Goal: Task Accomplishment & Management: Manage account settings

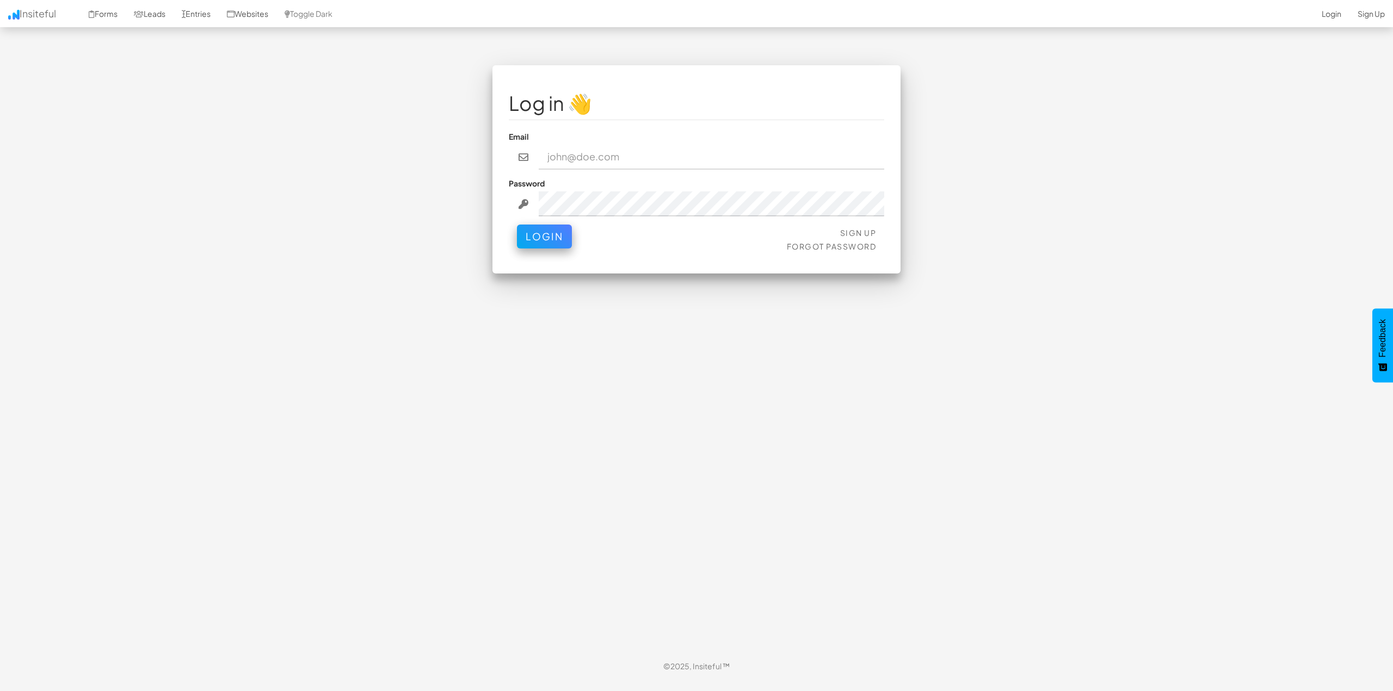
type input "[PERSON_NAME][EMAIL_ADDRESS][DOMAIN_NAME]"
click at [555, 238] on button "Login" at bounding box center [544, 234] width 55 height 24
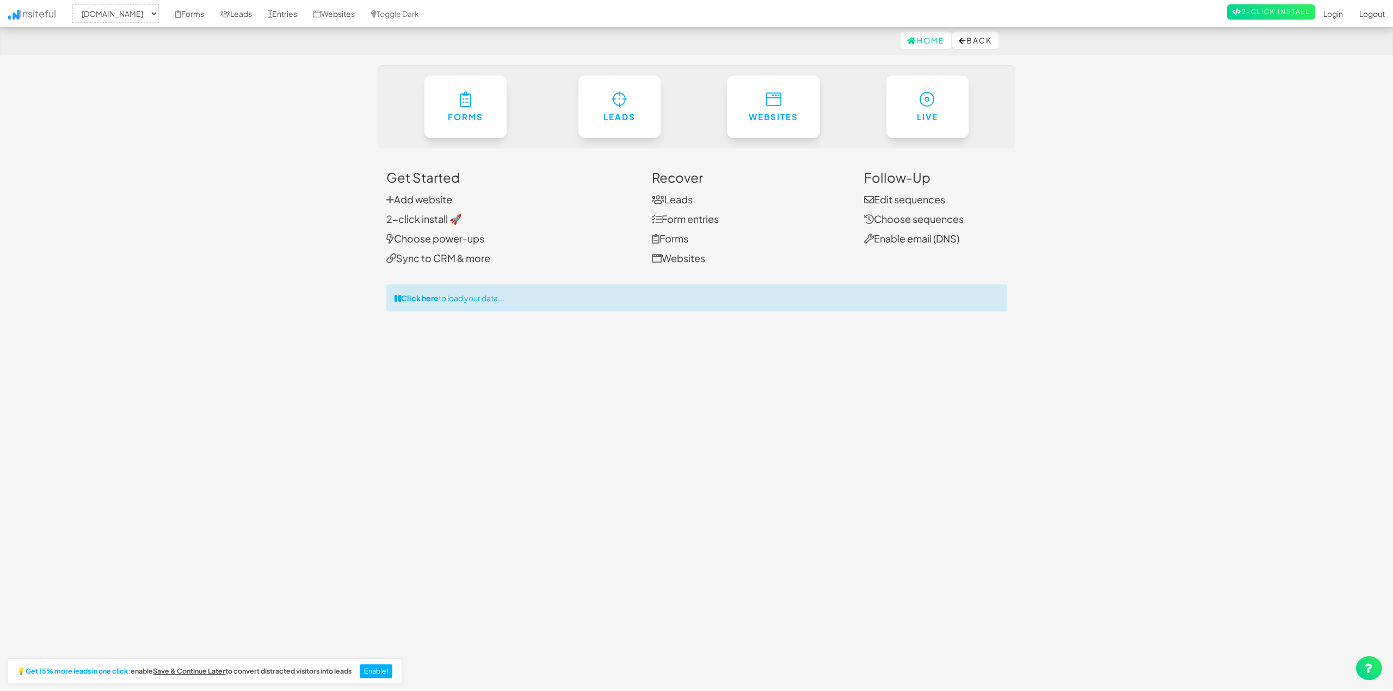
select select "2421"
click at [357, 14] on link "Websites" at bounding box center [334, 13] width 58 height 27
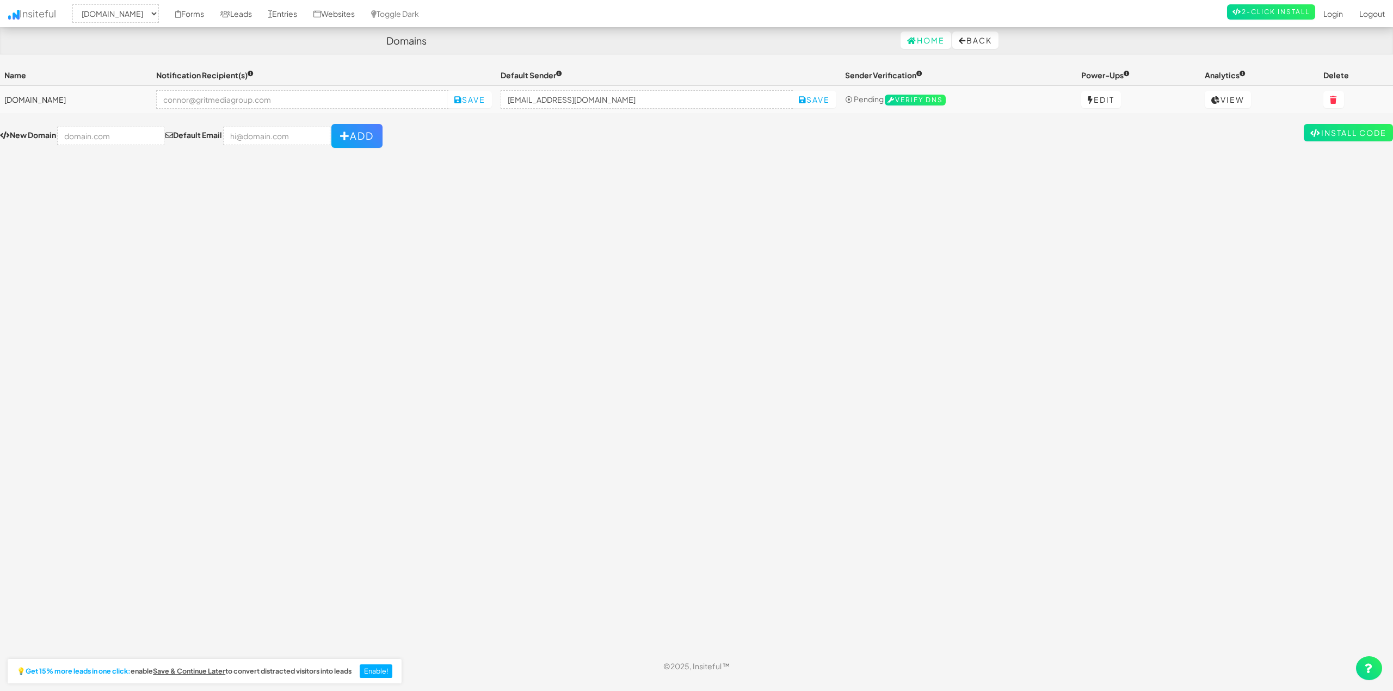
select select "2421"
click at [260, 15] on link "Leads" at bounding box center [236, 13] width 48 height 27
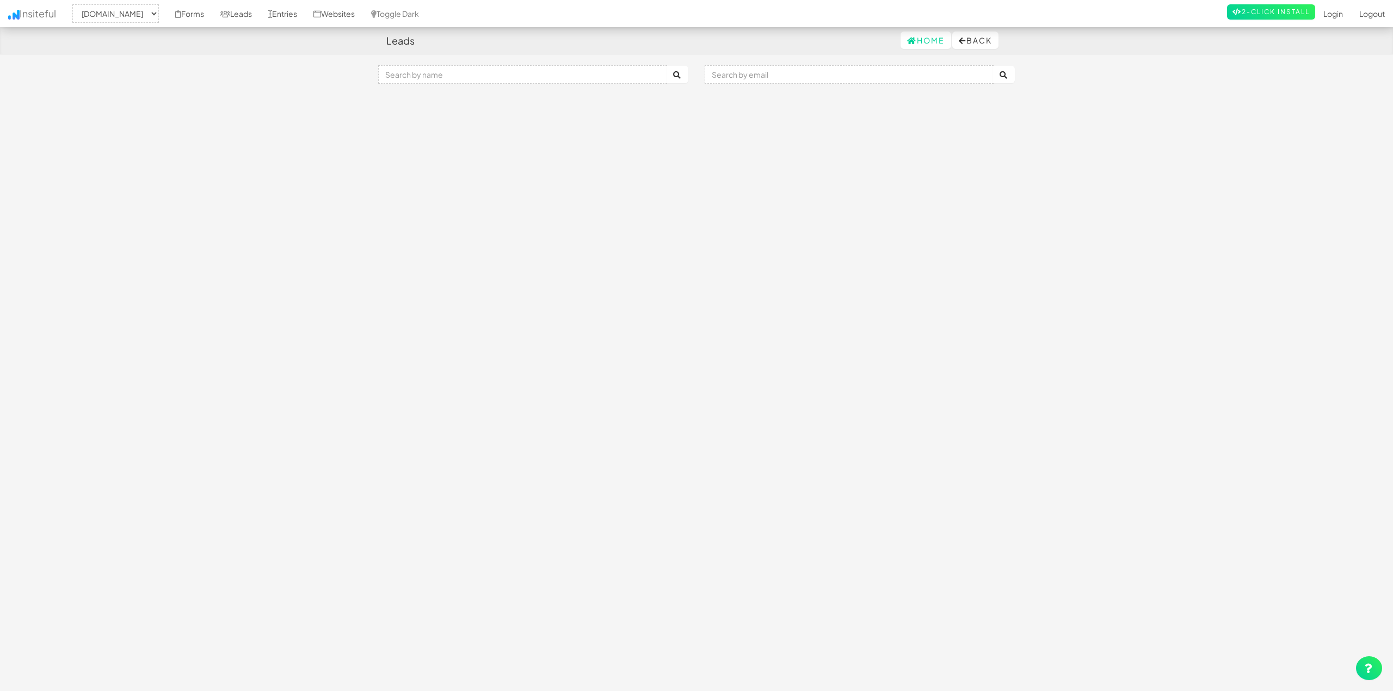
select select "2421"
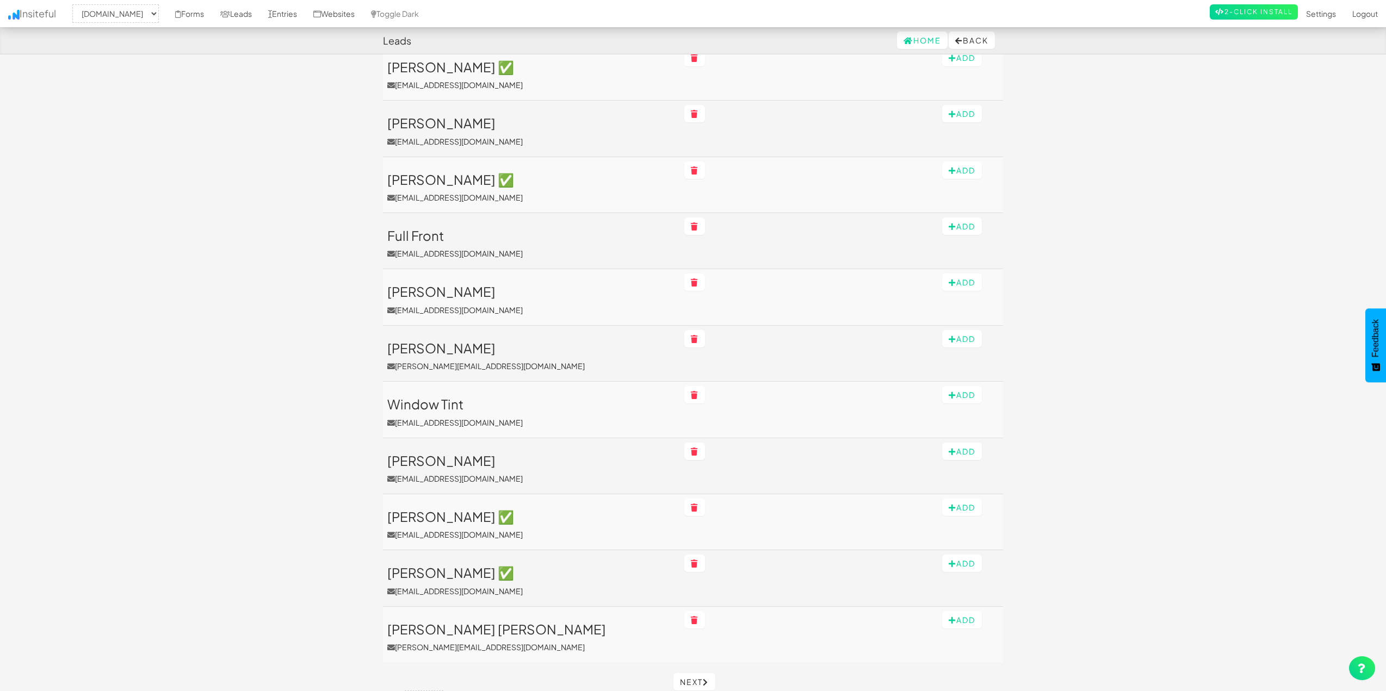
scroll to position [307, 0]
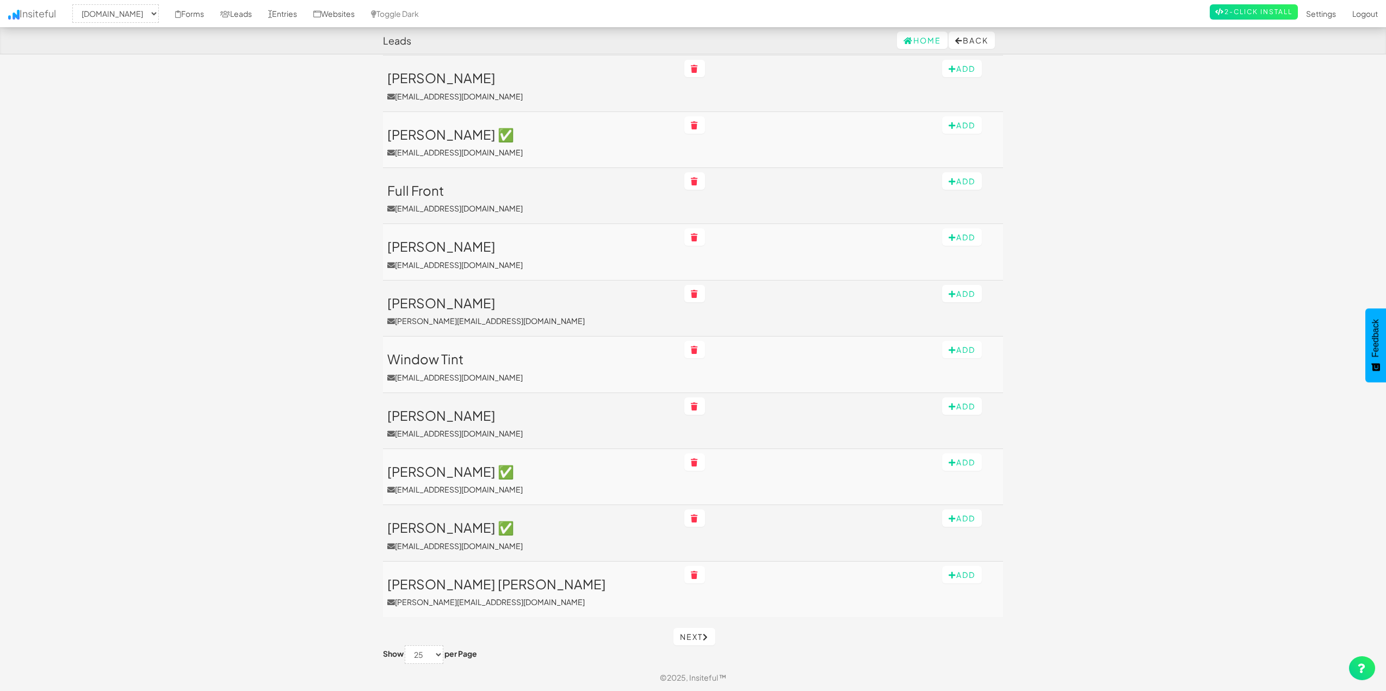
drag, startPoint x: 246, startPoint y: 262, endPoint x: 250, endPoint y: 522, distance: 260.0
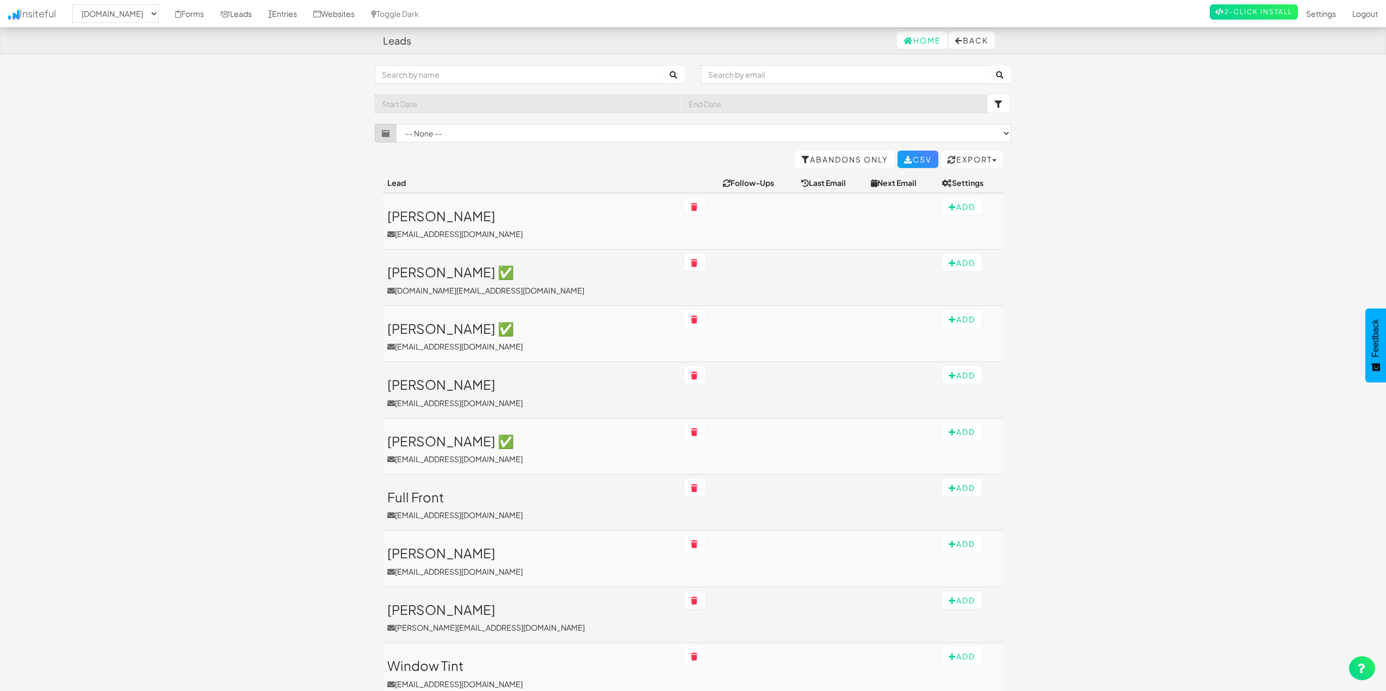
drag, startPoint x: 248, startPoint y: 543, endPoint x: 320, endPoint y: 223, distance: 327.9
click at [517, 271] on h3 "[PERSON_NAME] ✅" at bounding box center [531, 272] width 288 height 14
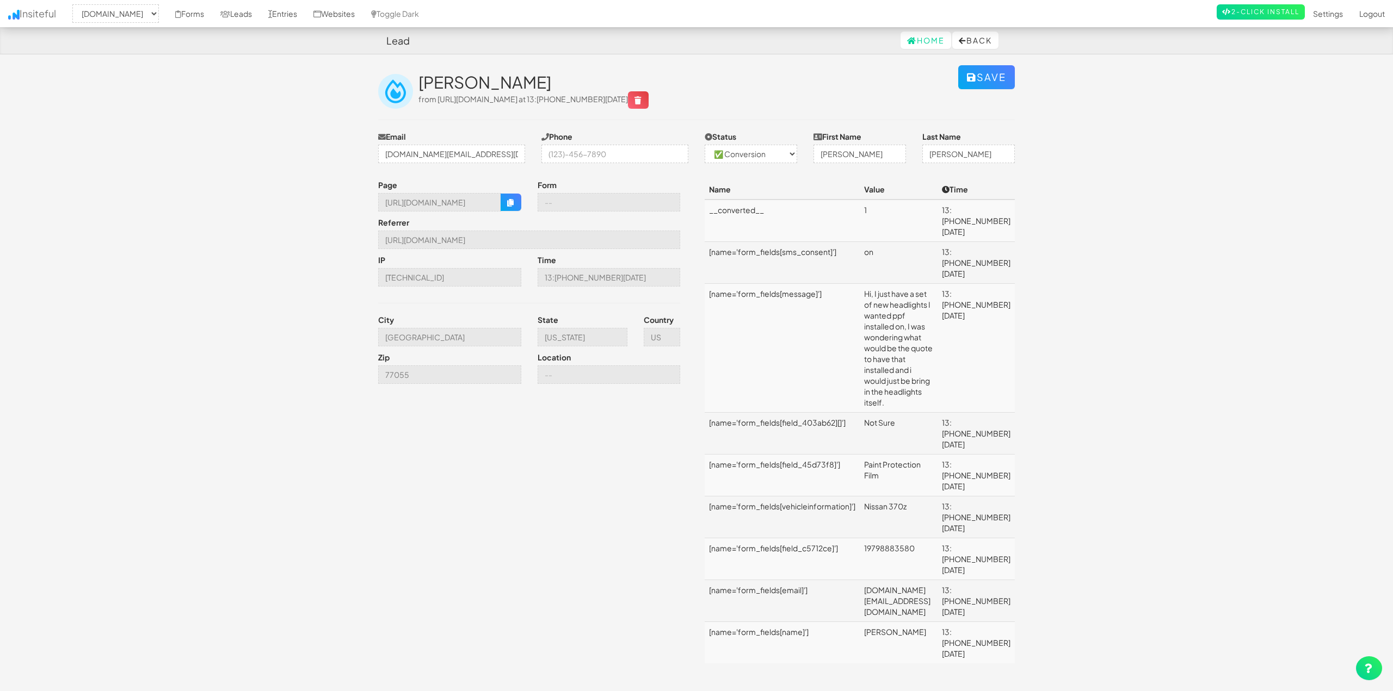
select select "2421"
select select "1"
drag, startPoint x: 868, startPoint y: 270, endPoint x: 979, endPoint y: 319, distance: 121.3
click at [937, 319] on td "Hi, I just have a set of new headlights I wanted ppf installed on, I was wonder…" at bounding box center [898, 348] width 78 height 129
click at [1086, 339] on body "Lead Home Back Toggle navigation Insiteful -- None -- www.houstonpaintprotectio…" at bounding box center [696, 356] width 1393 height 713
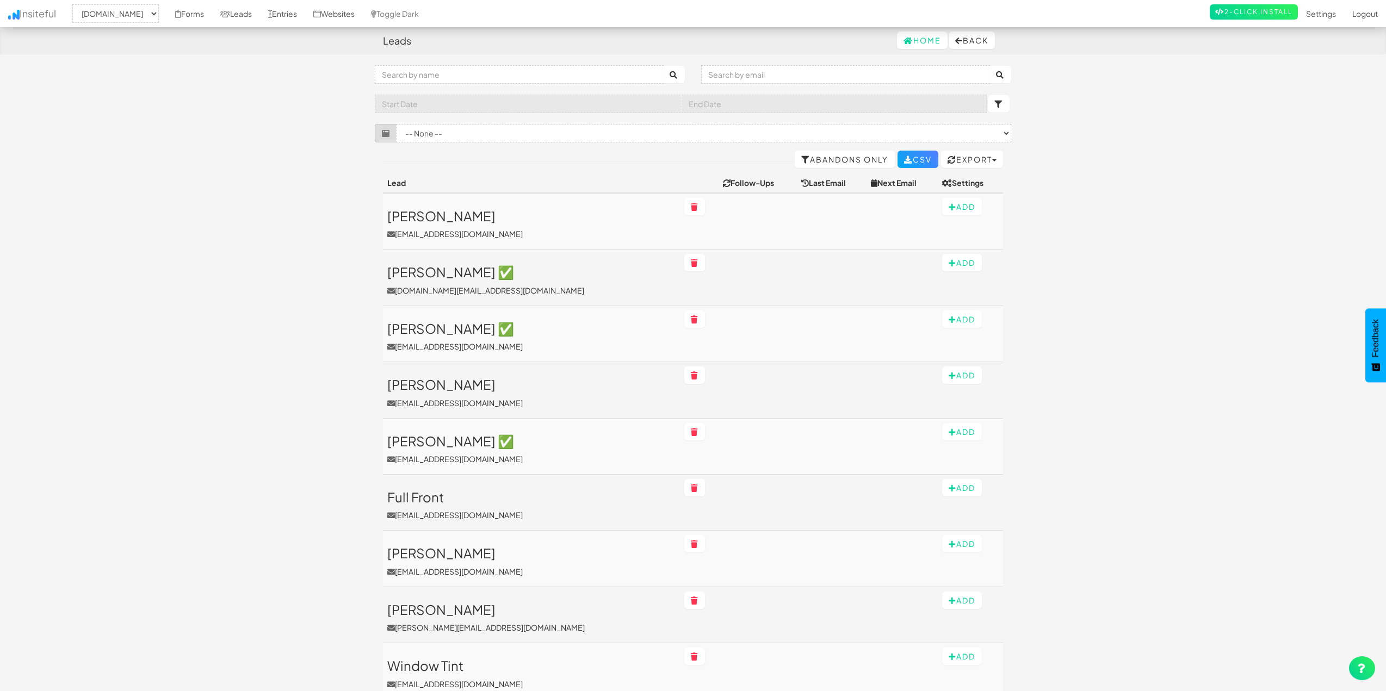
select select "2421"
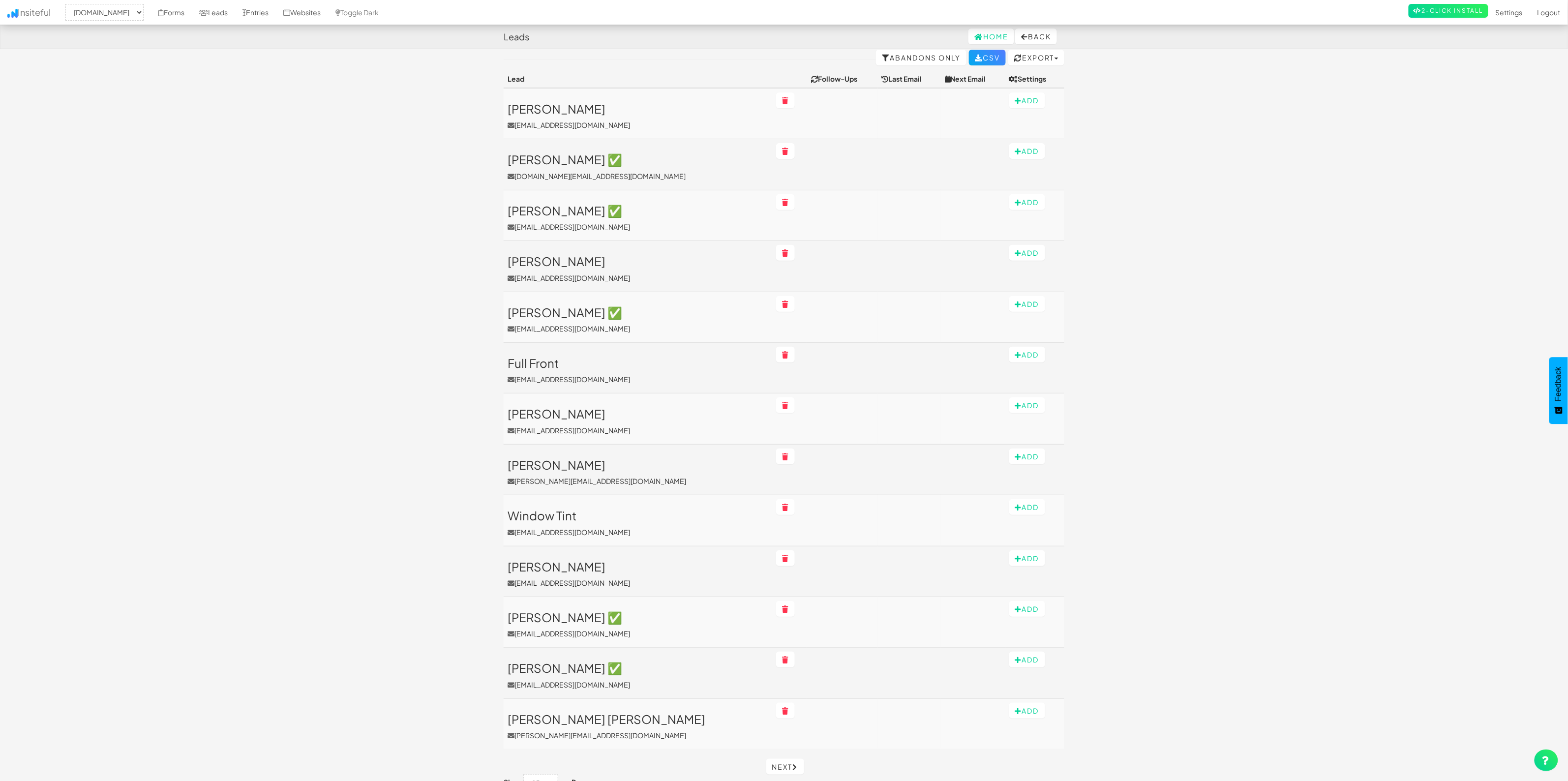
scroll to position [122, 0]
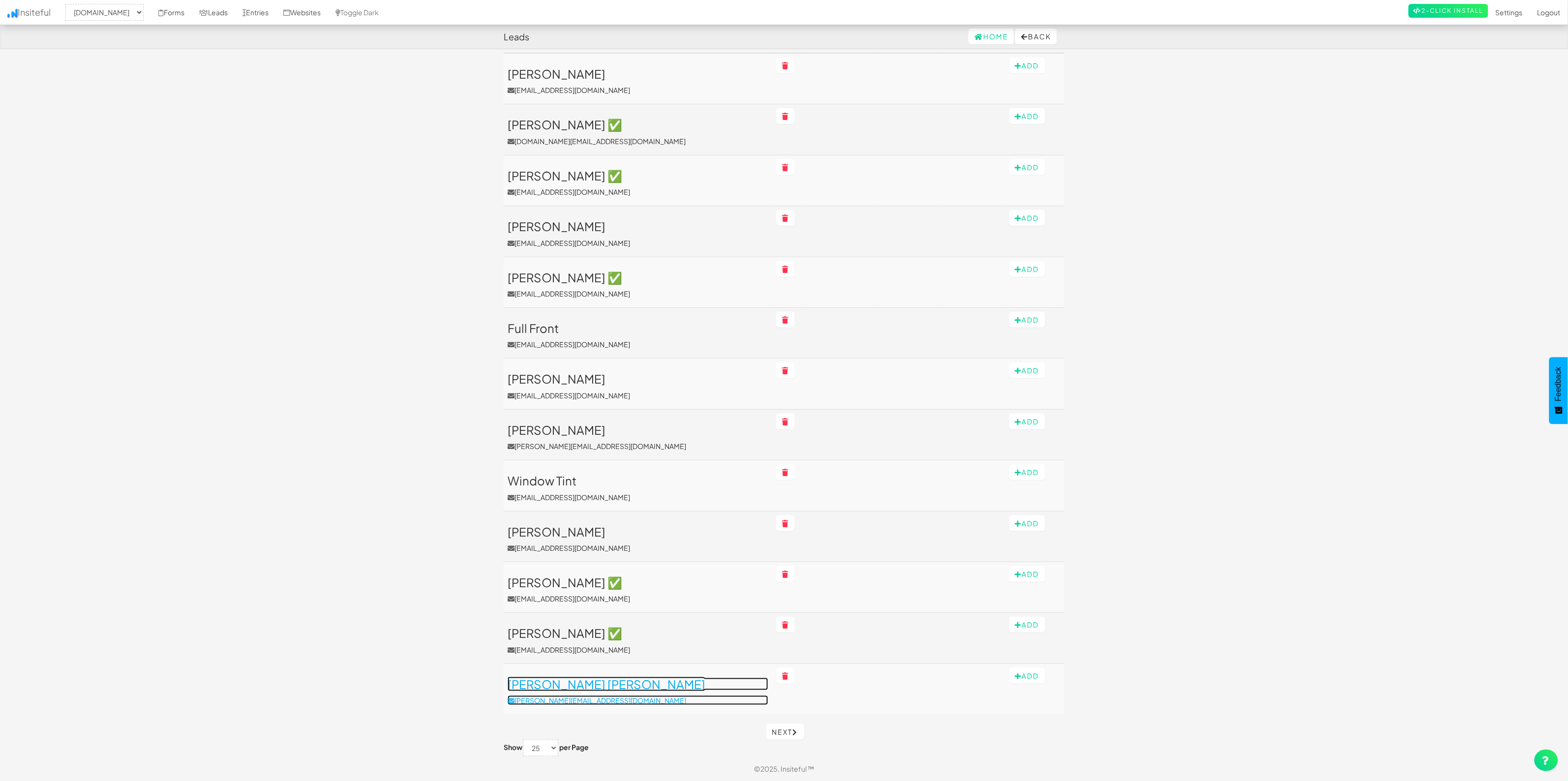
click at [557, 625] on h3 "Connor Lordi" at bounding box center [638, 684] width 260 height 13
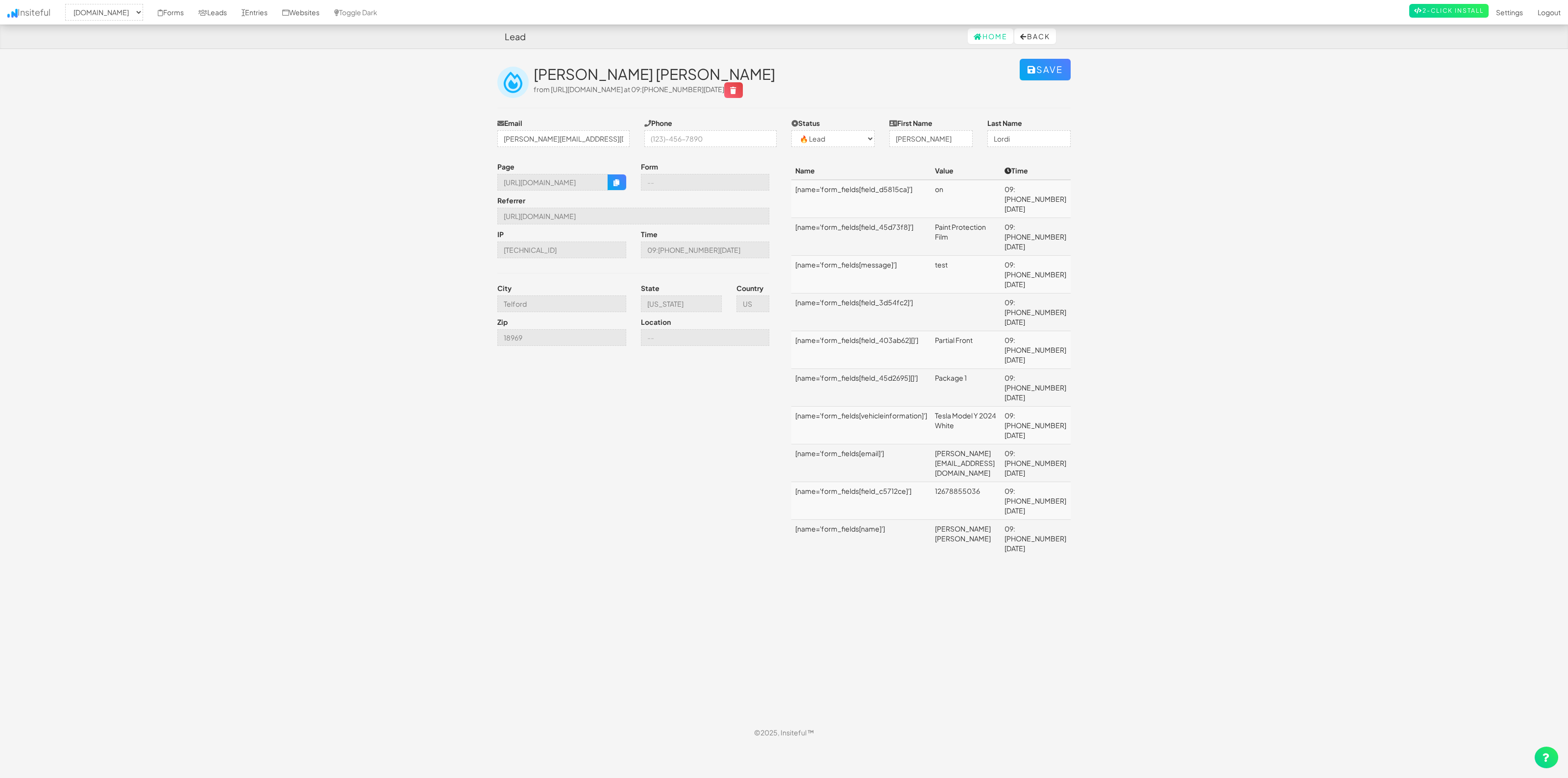
select select "2421"
select select "0"
click at [234, 6] on link "Leads" at bounding box center [213, 12] width 43 height 24
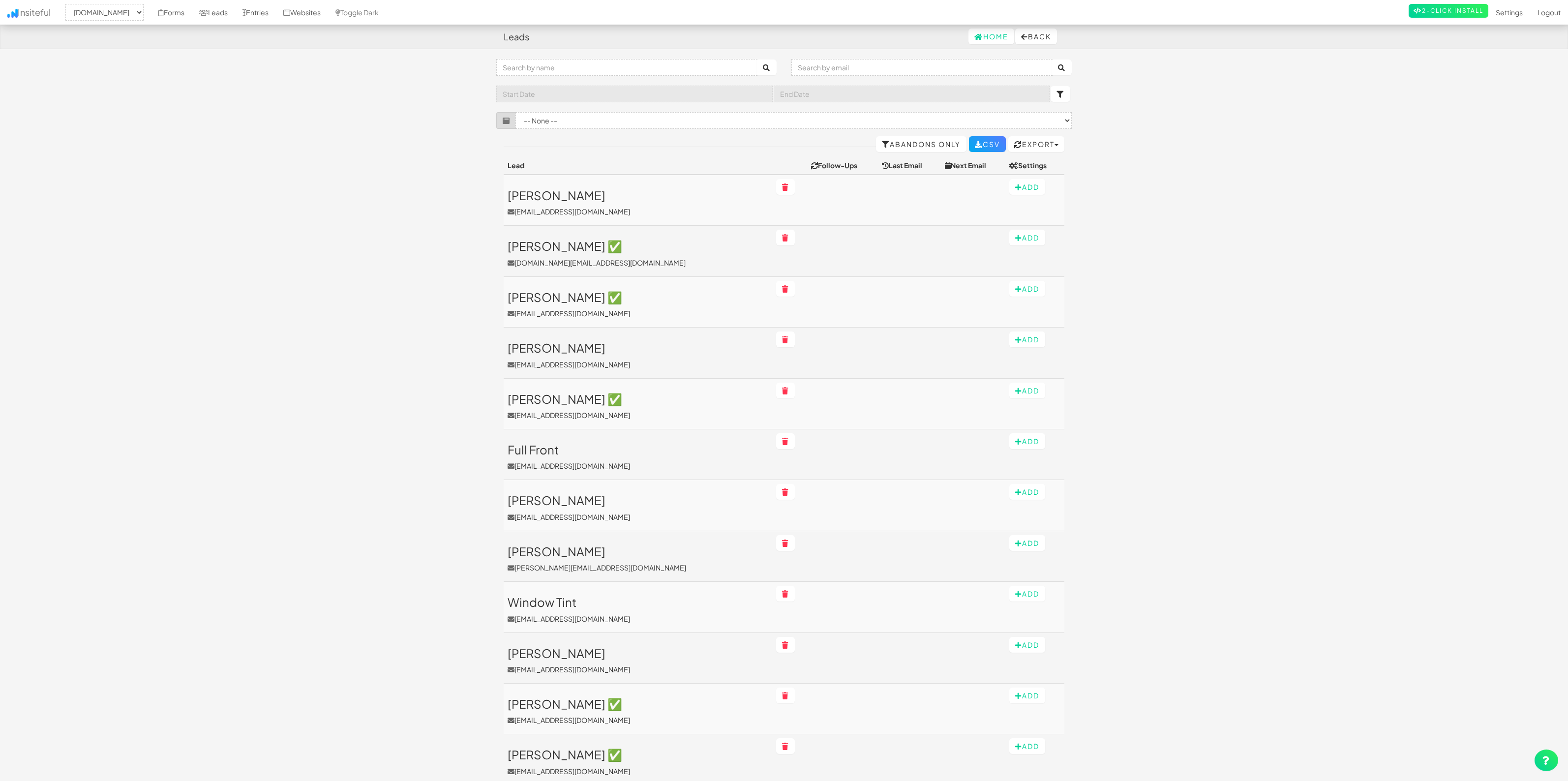
select select "2421"
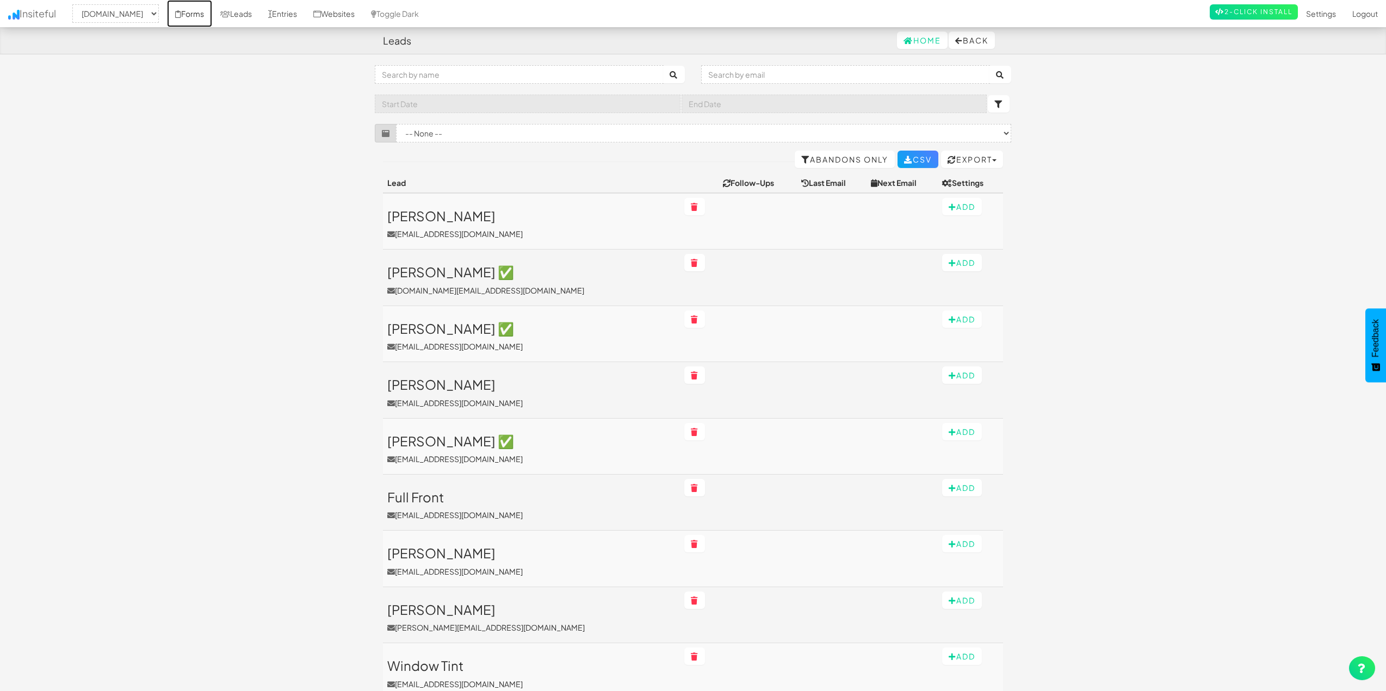
click at [212, 13] on link "Forms" at bounding box center [189, 13] width 45 height 27
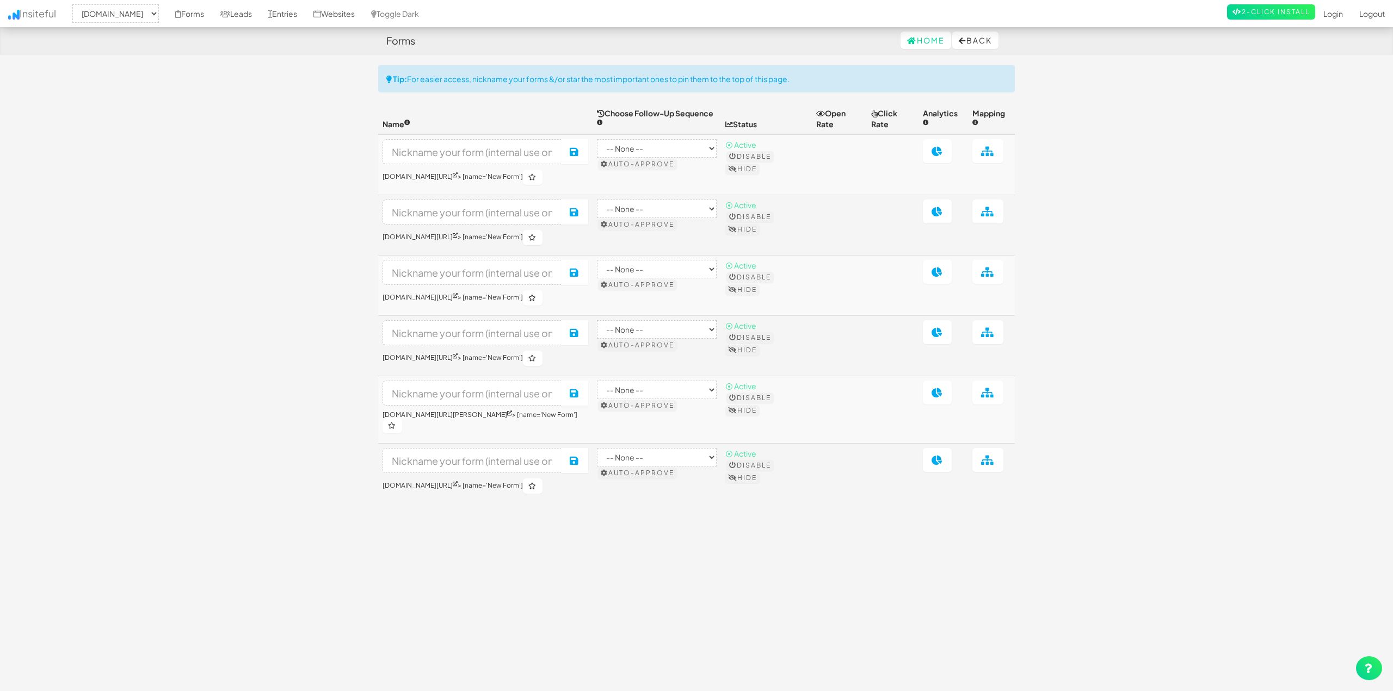
select select "2421"
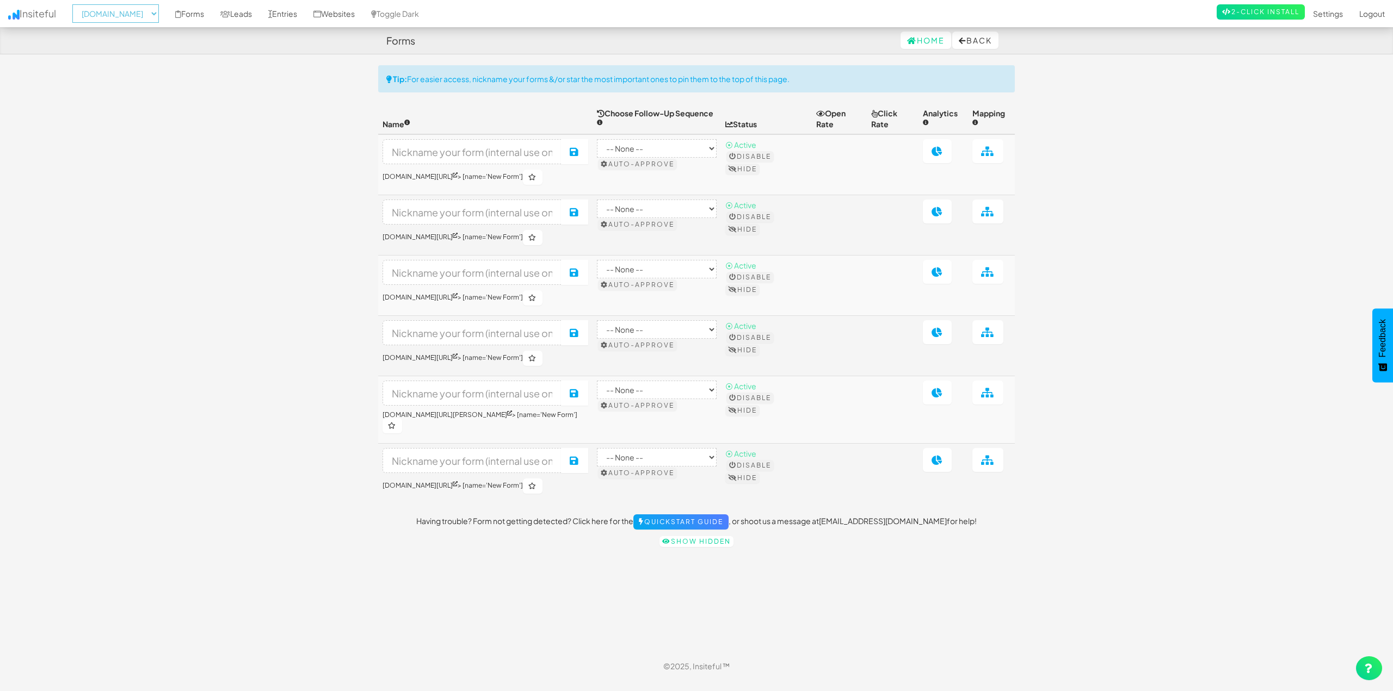
click at [158, 10] on select "-- None -- www.houstonpaintprotection.com" at bounding box center [115, 13] width 86 height 18
click at [260, 15] on link "Leads" at bounding box center [236, 13] width 48 height 27
click at [305, 15] on link "Entries" at bounding box center [282, 13] width 45 height 27
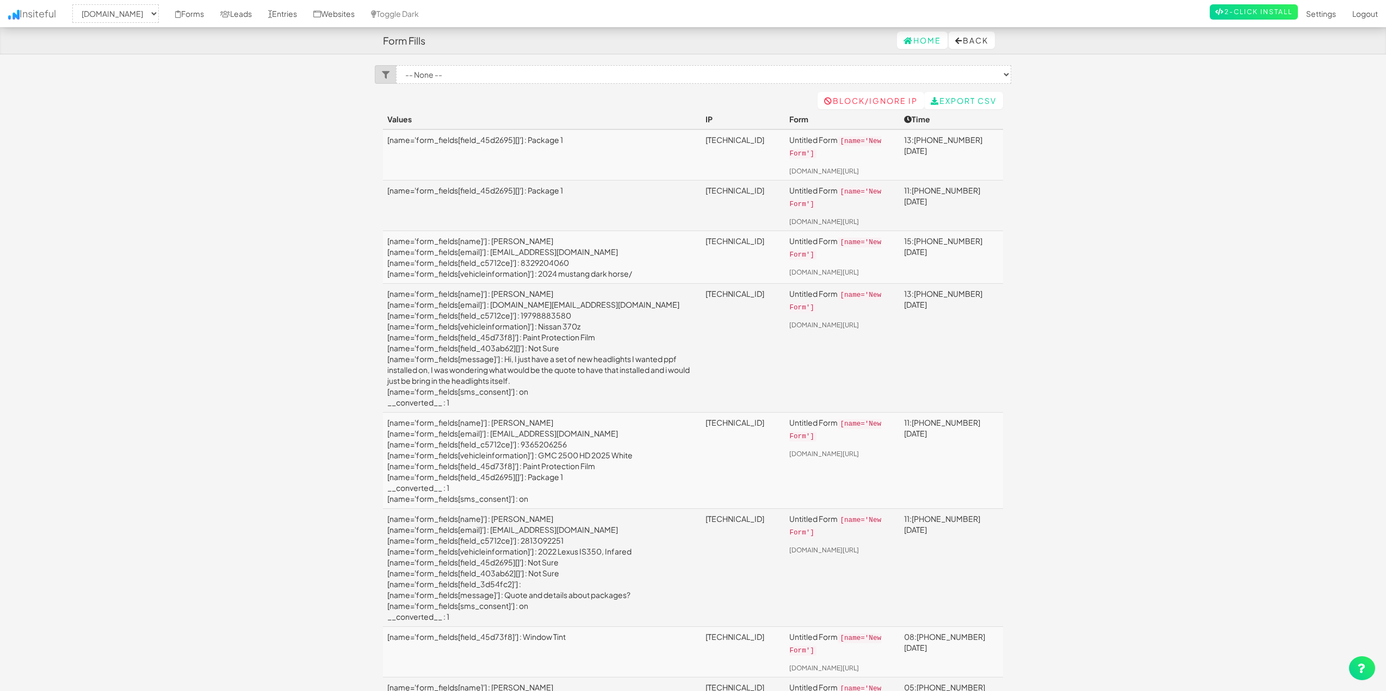
select select "2421"
drag, startPoint x: 893, startPoint y: 290, endPoint x: 976, endPoint y: 295, distance: 83.4
click at [971, 294] on tr "[name='form_fields[name]'] : [PERSON_NAME] [name='form_fields[email]'] : [DOMAI…" at bounding box center [693, 347] width 620 height 129
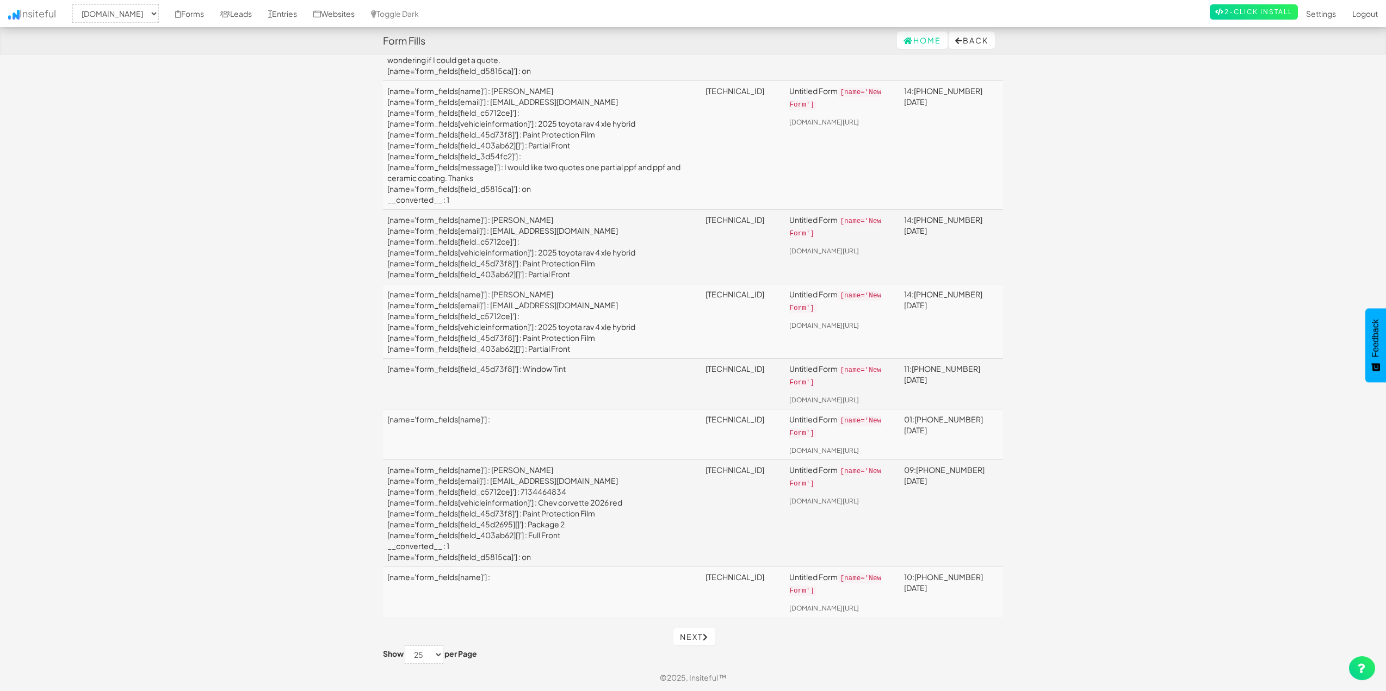
scroll to position [1812, 0]
drag, startPoint x: 884, startPoint y: 253, endPoint x: 908, endPoint y: 417, distance: 165.5
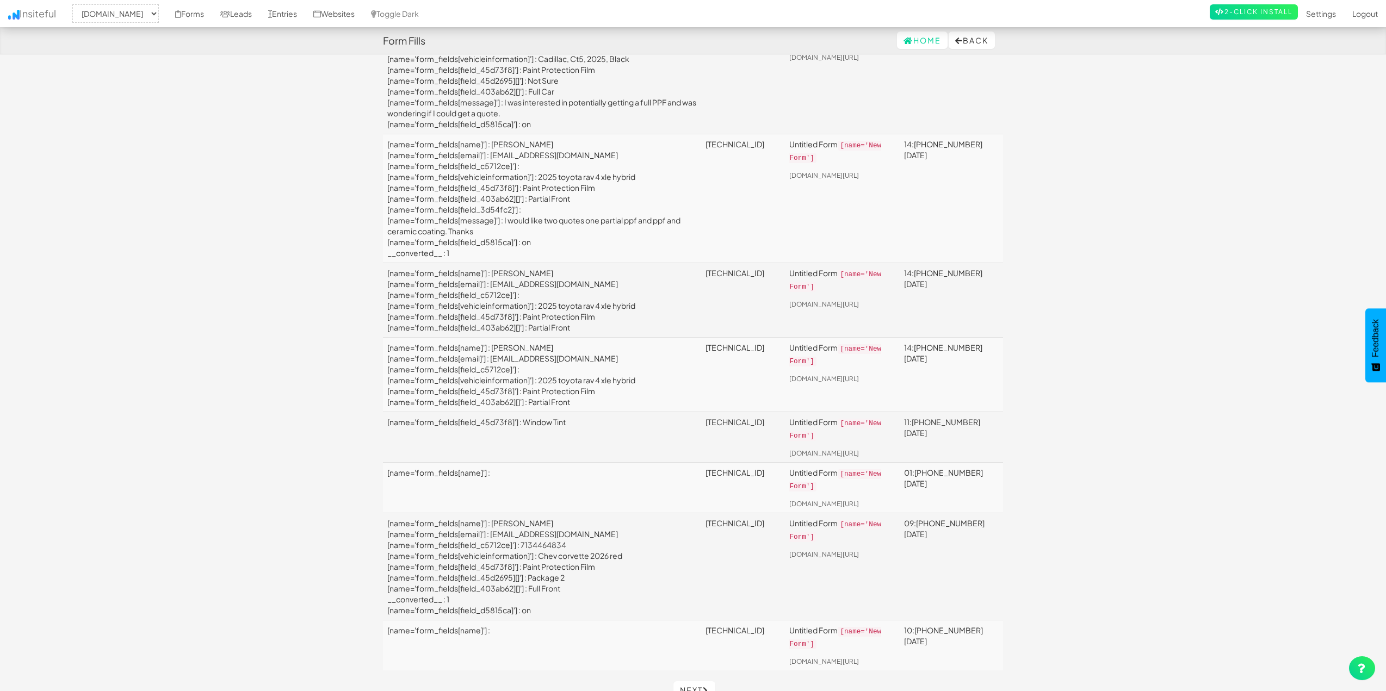
scroll to position [1488, 0]
drag, startPoint x: 893, startPoint y: 445, endPoint x: 894, endPoint y: 405, distance: 40.3
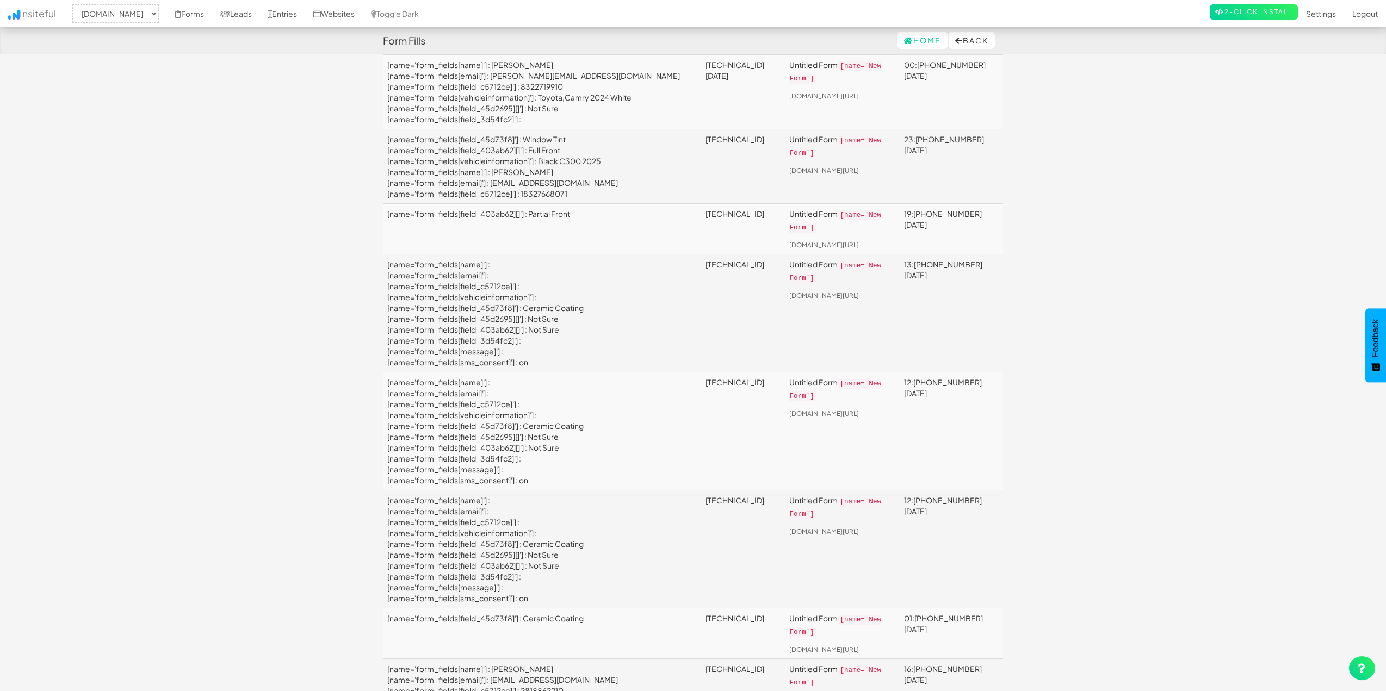
scroll to position [0, 0]
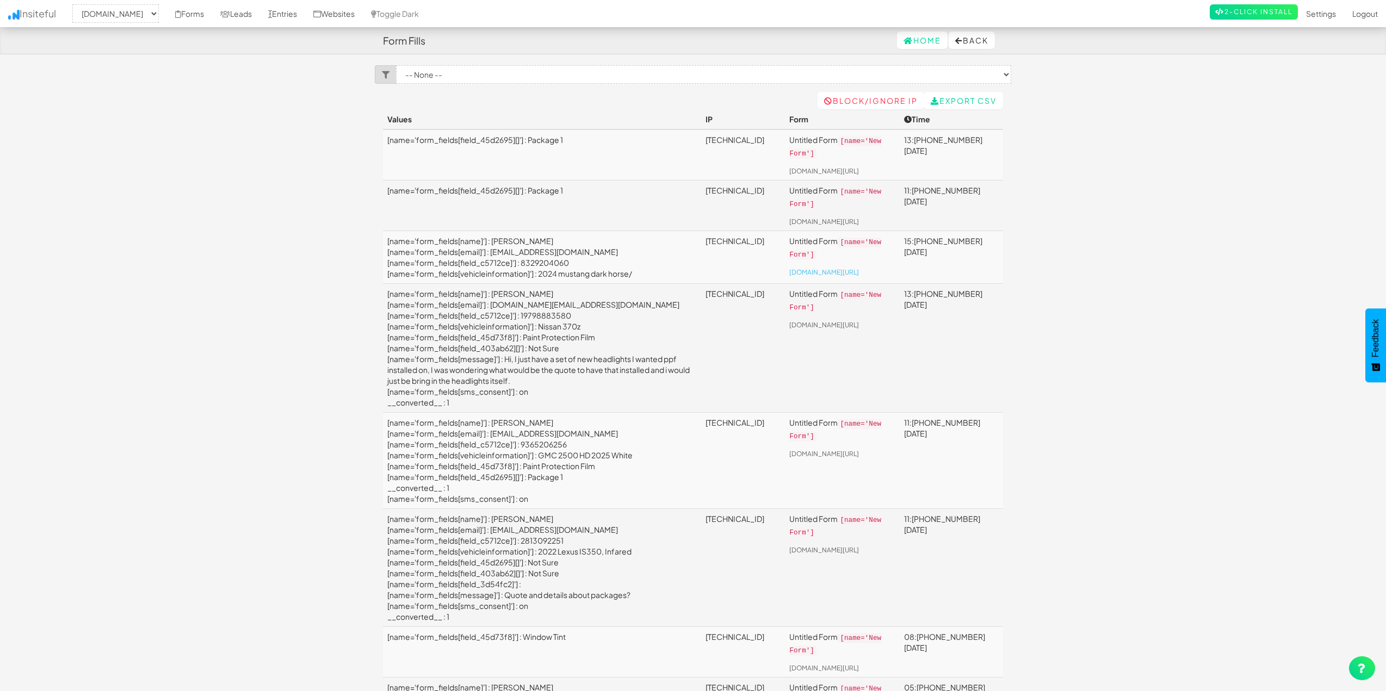
drag, startPoint x: 889, startPoint y: 298, endPoint x: 872, endPoint y: 228, distance: 71.5
click at [427, 11] on link "Toggle Dark" at bounding box center [395, 13] width 64 height 27
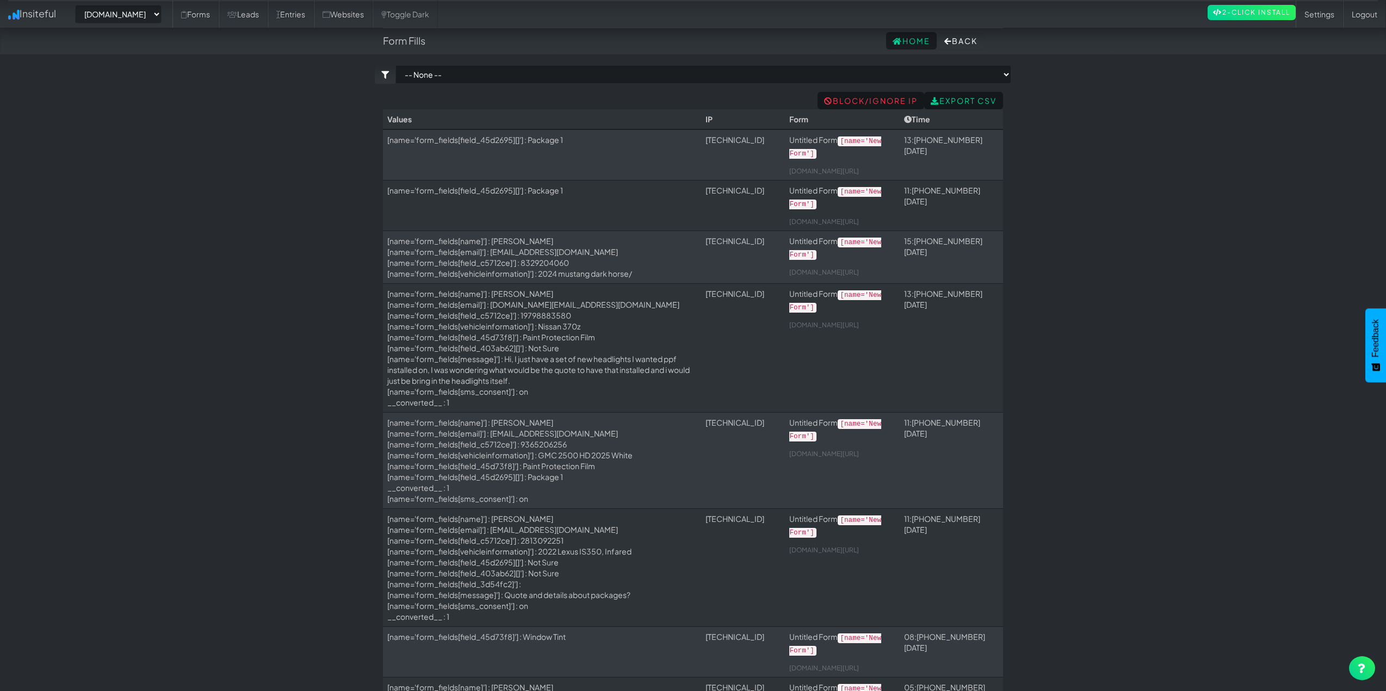
select select "2421"
click at [280, 16] on icon at bounding box center [278, 15] width 4 height 8
select select "2421"
click at [268, 18] on link "Leads" at bounding box center [243, 14] width 49 height 27
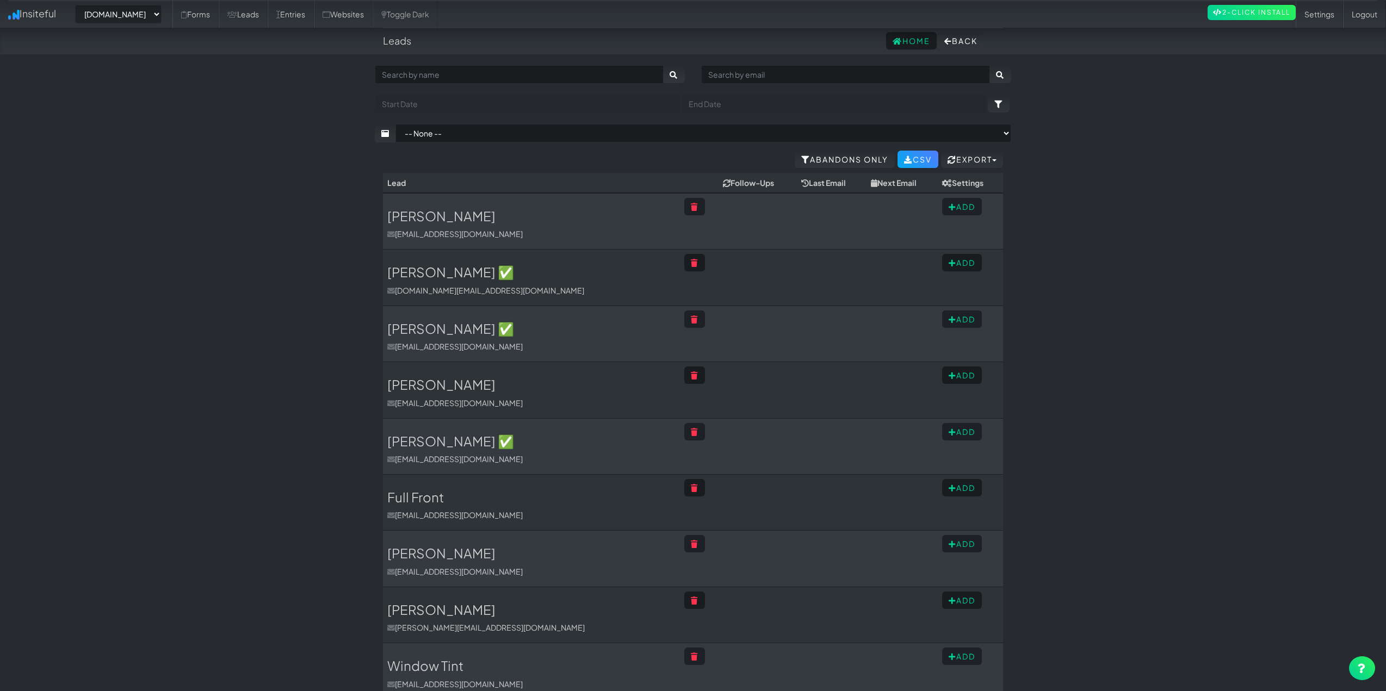
select select "2421"
click at [842, 159] on link "Abandons Only" at bounding box center [845, 159] width 100 height 17
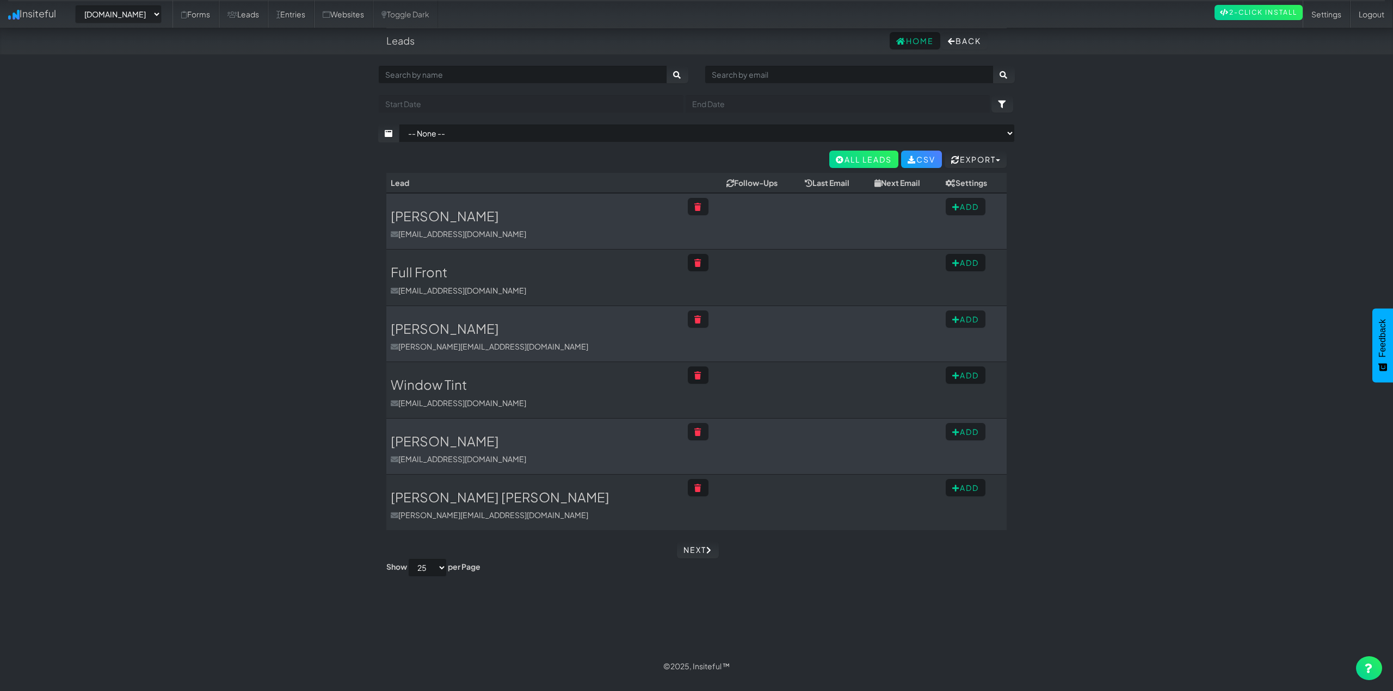
select select "2421"
click at [455, 219] on h3 "[PERSON_NAME]" at bounding box center [535, 216] width 288 height 14
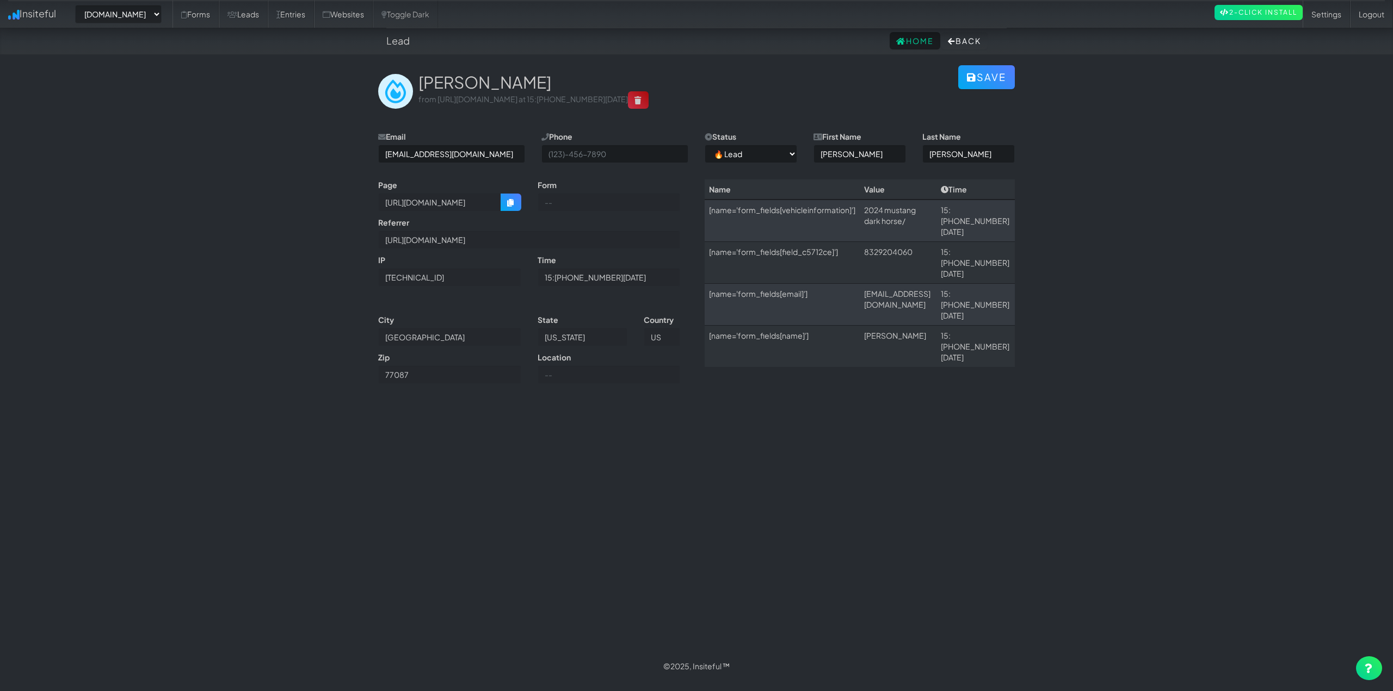
select select "2421"
select select "0"
drag, startPoint x: 864, startPoint y: 272, endPoint x: 1014, endPoint y: 278, distance: 150.2
click at [1005, 284] on tr "[name='form_fields[email]'] victorcastillo130@icloud.com 15:08 09.06.25" at bounding box center [859, 305] width 310 height 42
click at [1080, 289] on body "Lead Home Back Toggle navigation Insiteful -- None -- www.houstonpaintprotectio…" at bounding box center [696, 340] width 1393 height 680
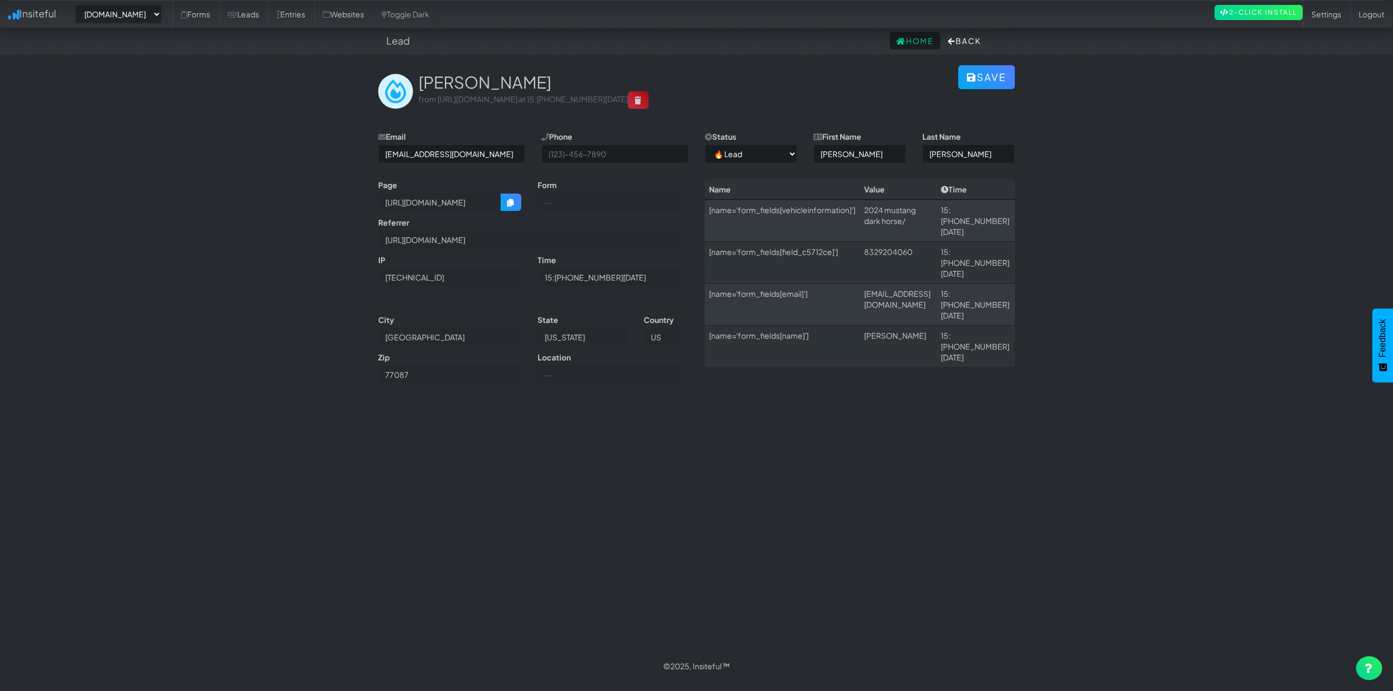
drag, startPoint x: 898, startPoint y: 300, endPoint x: 943, endPoint y: 301, distance: 45.7
click at [935, 326] on td "[PERSON_NAME]" at bounding box center [897, 347] width 77 height 42
click at [982, 326] on td "15:08 09.06.25" at bounding box center [975, 347] width 78 height 42
click at [745, 153] on select "-- None -- ✅ Conversion 🔥 Lead Unknown" at bounding box center [750, 154] width 92 height 18
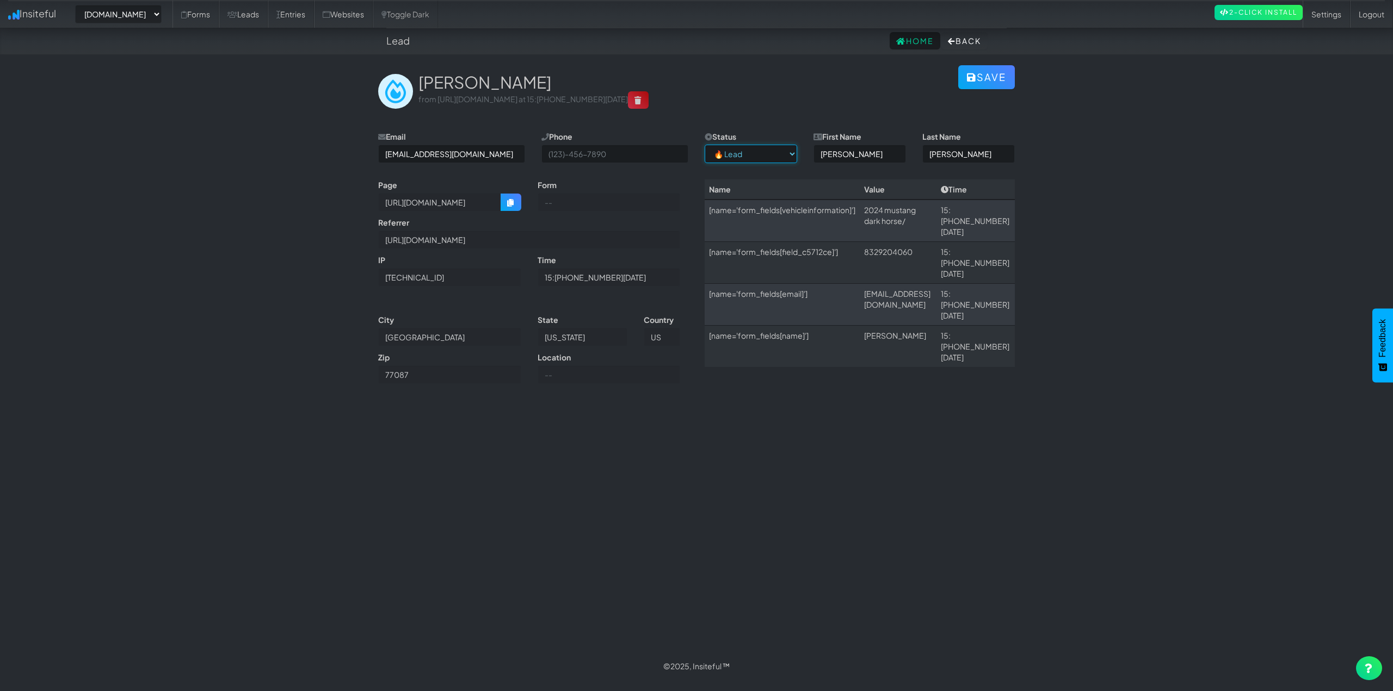
click at [745, 153] on select "-- None -- ✅ Conversion 🔥 Lead Unknown" at bounding box center [750, 154] width 92 height 18
click at [179, 213] on body "Lead Home Back Toggle navigation Insiteful -- None -- www.houstonpaintprotectio…" at bounding box center [696, 340] width 1393 height 680
click at [957, 36] on button "Back" at bounding box center [964, 40] width 46 height 17
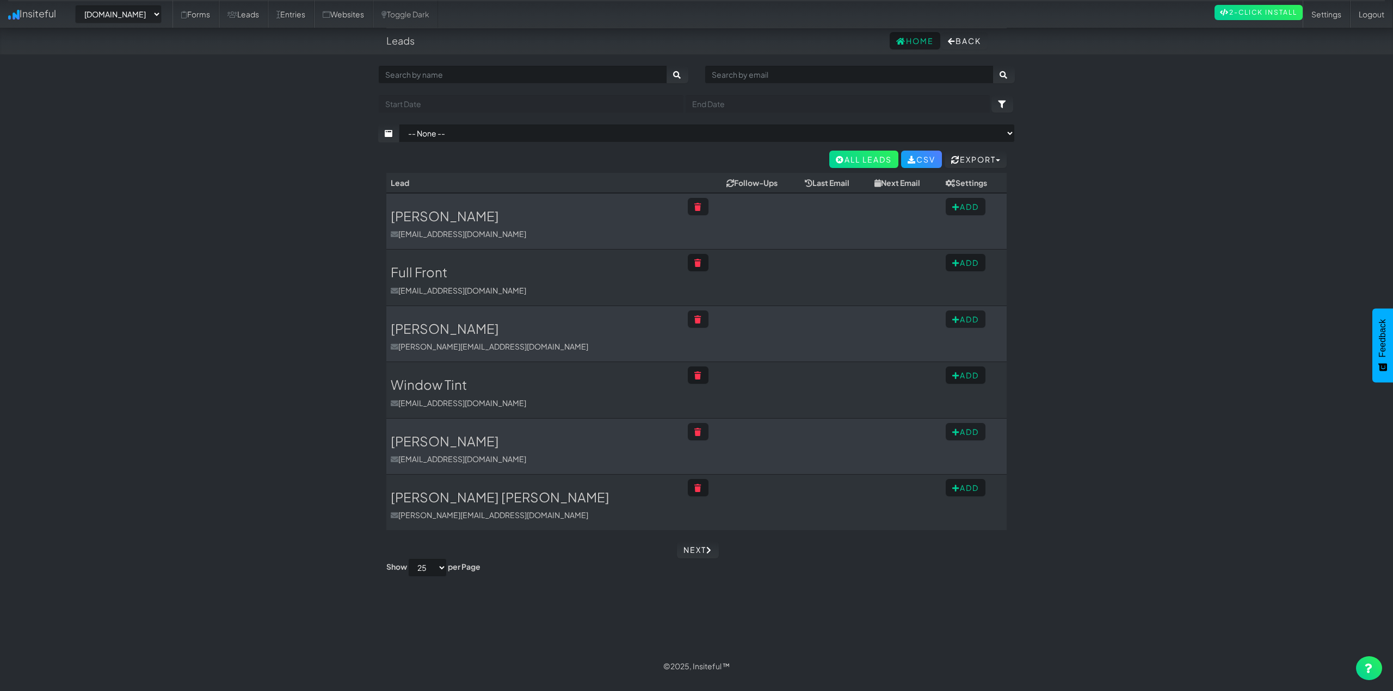
select select "2421"
drag, startPoint x: 255, startPoint y: 473, endPoint x: 273, endPoint y: 235, distance: 238.3
click at [1217, 197] on body "Leads Home Back Toggle navigation Insiteful -- None -- [DOMAIN_NAME] Forms Lead…" at bounding box center [696, 340] width 1393 height 680
click at [322, 175] on body "Leads Home Back Toggle navigation Insiteful -- None -- www.houstonpaintprotecti…" at bounding box center [696, 340] width 1393 height 680
click at [161, 16] on select "-- None -- www.houstonpaintprotection.com" at bounding box center [118, 14] width 86 height 18
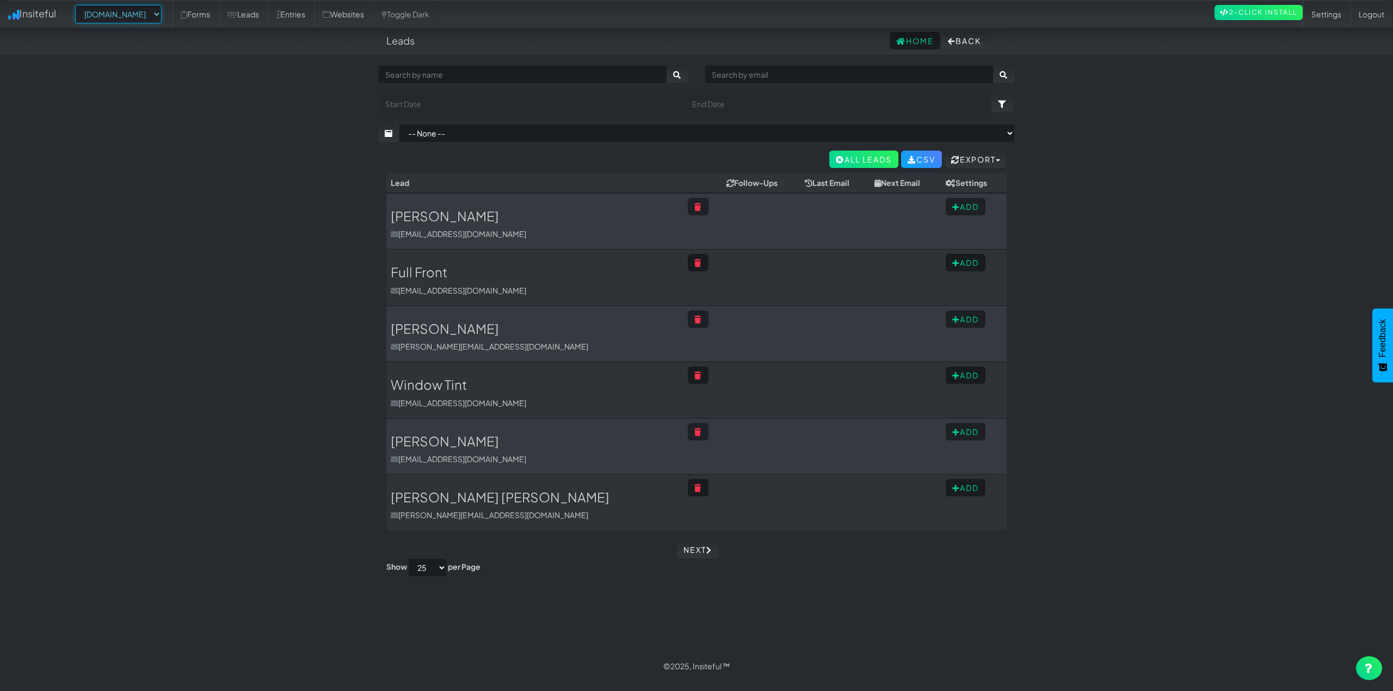
click at [161, 16] on select "-- None -- www.houstonpaintprotection.com" at bounding box center [118, 14] width 86 height 18
click at [27, 14] on link "Insiteful" at bounding box center [32, 13] width 64 height 27
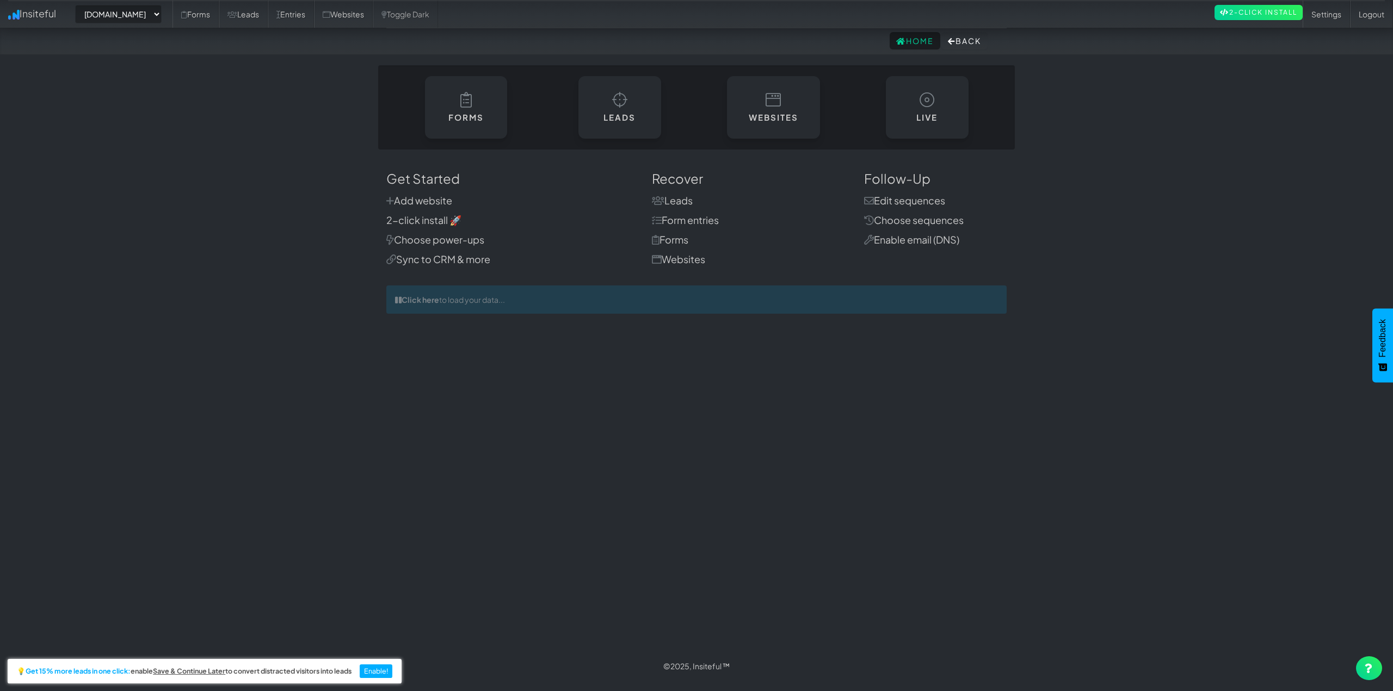
select select "2421"
click at [219, 14] on link "Forms" at bounding box center [195, 14] width 46 height 27
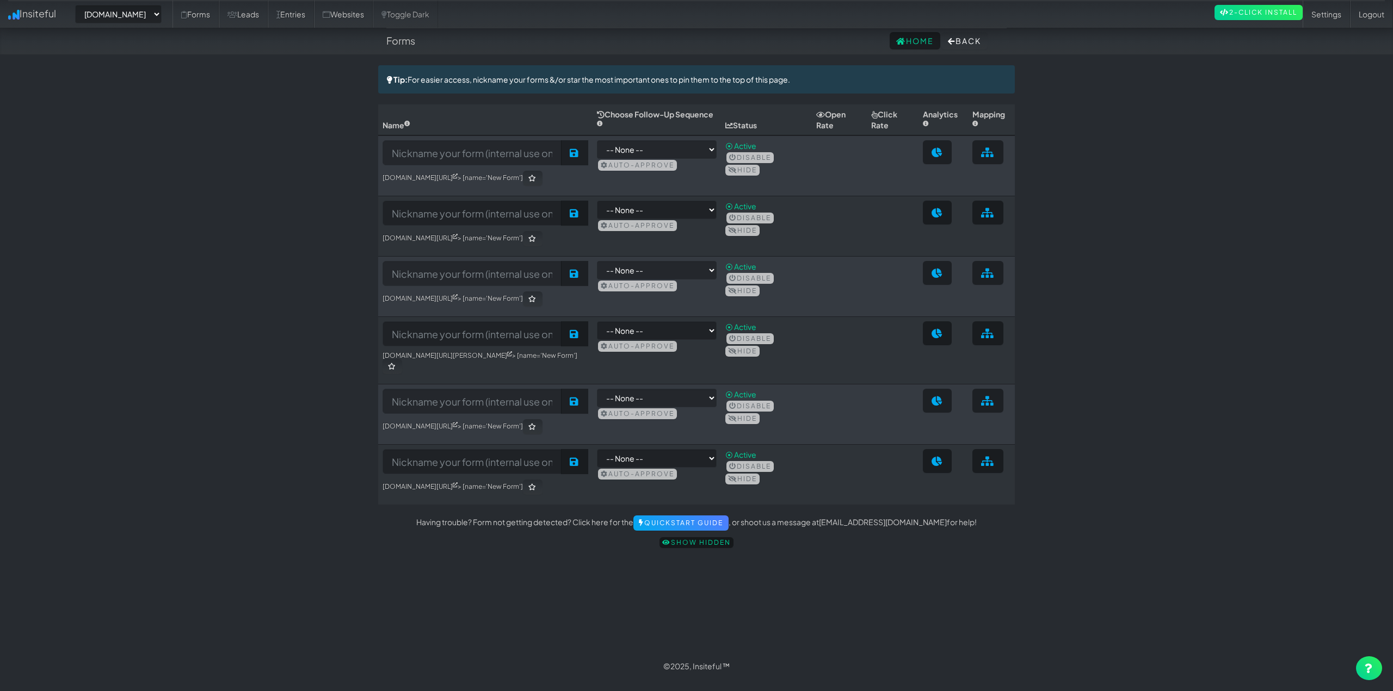
select select "2421"
click at [268, 17] on link "Leads" at bounding box center [243, 14] width 49 height 27
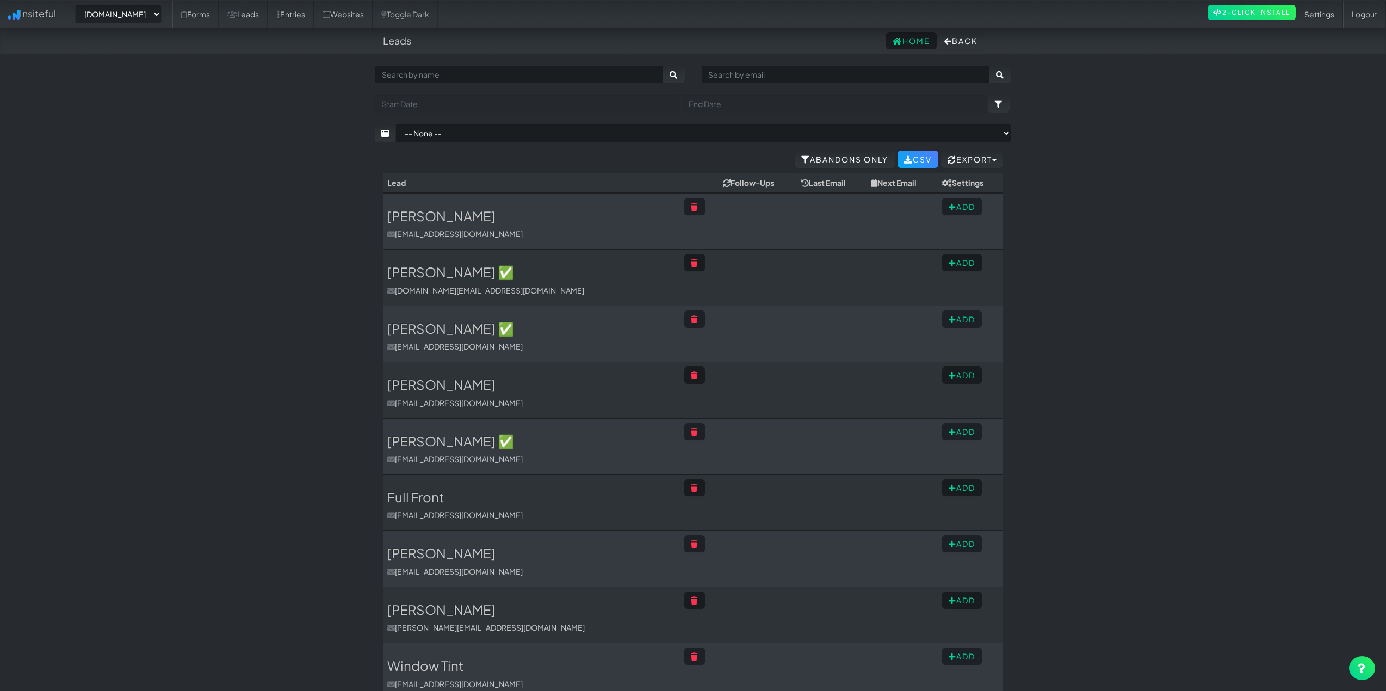
select select "2421"
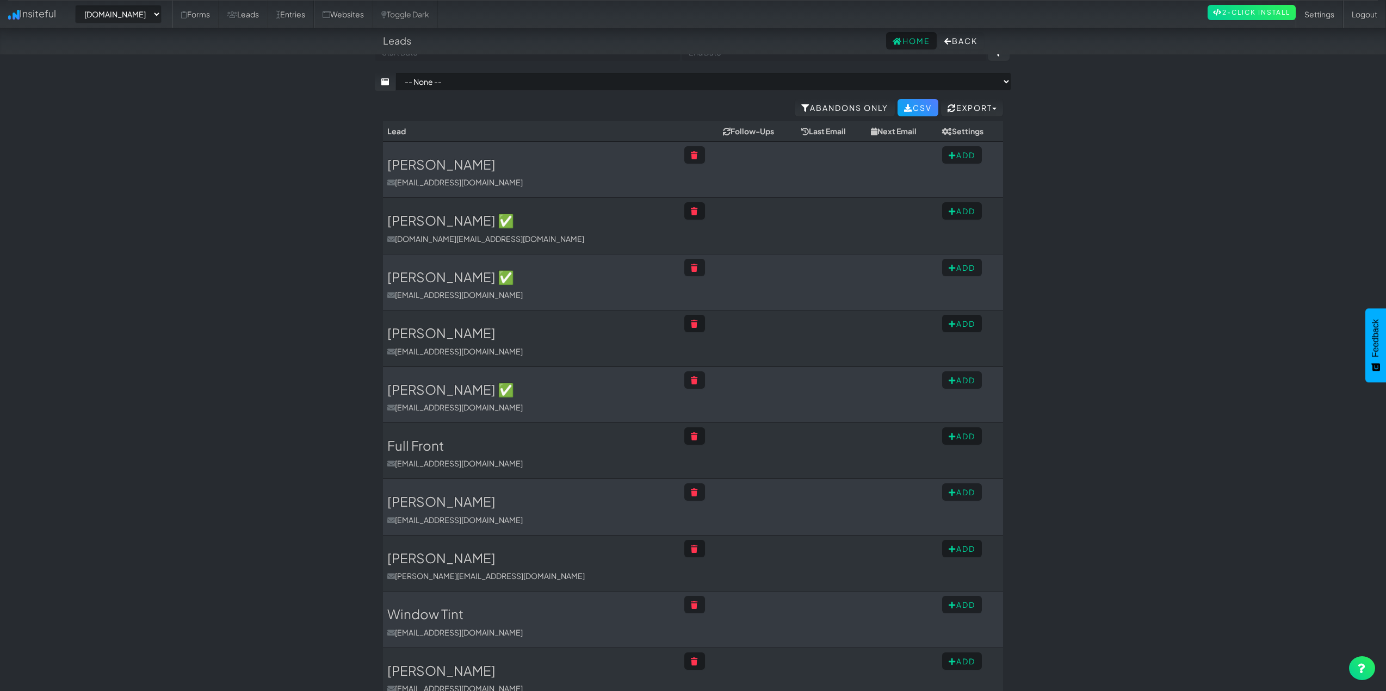
scroll to position [307, 0]
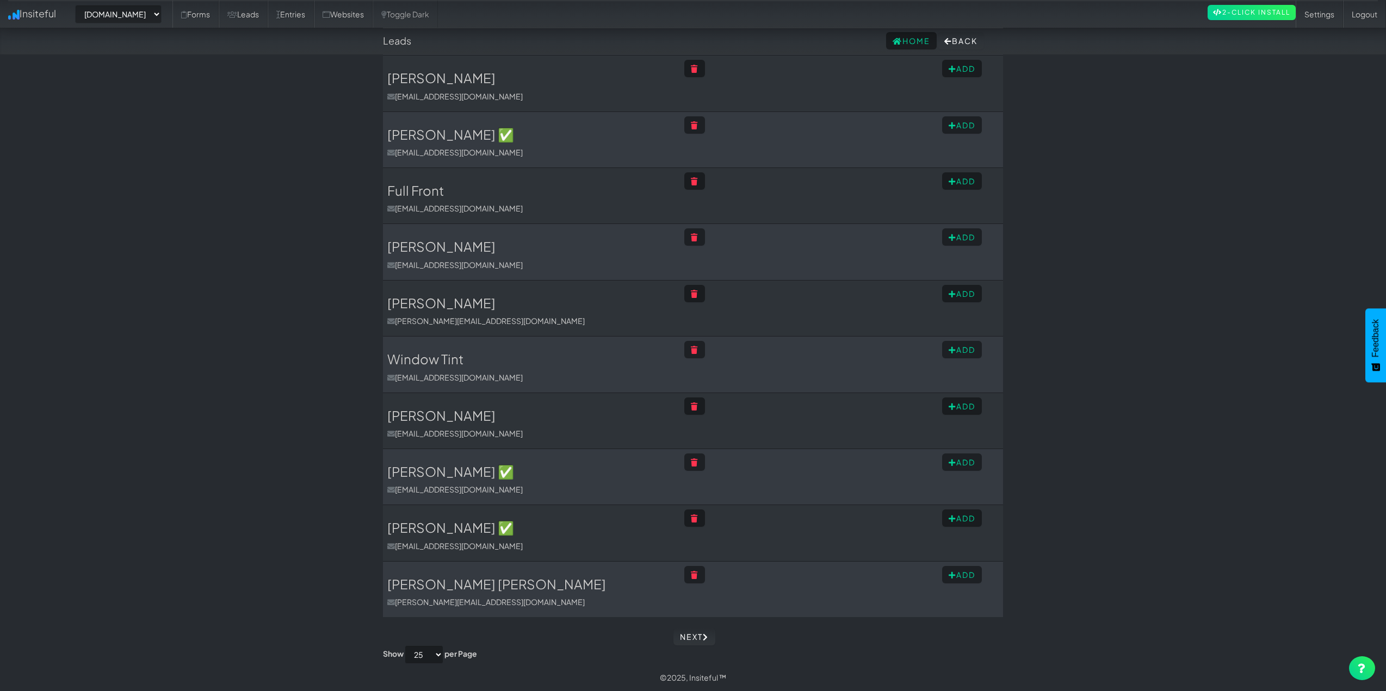
drag, startPoint x: 224, startPoint y: 158, endPoint x: 237, endPoint y: 372, distance: 214.7
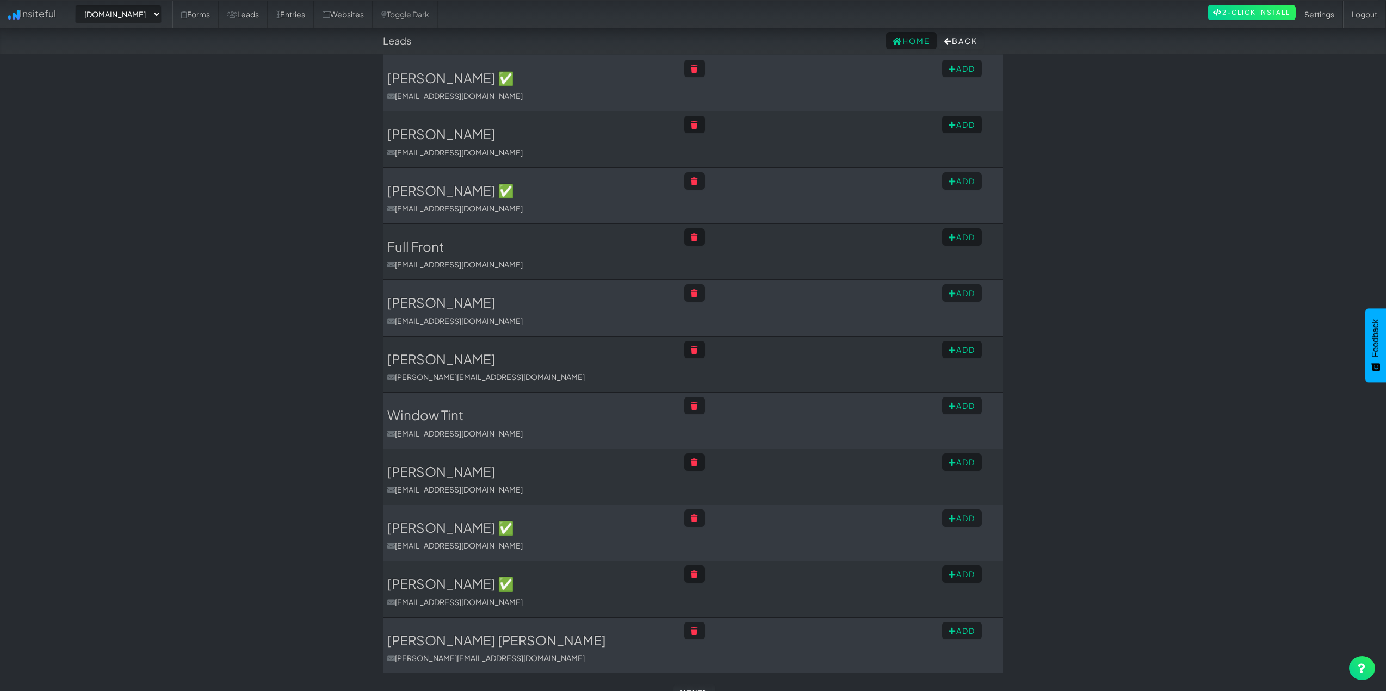
scroll to position [0, 0]
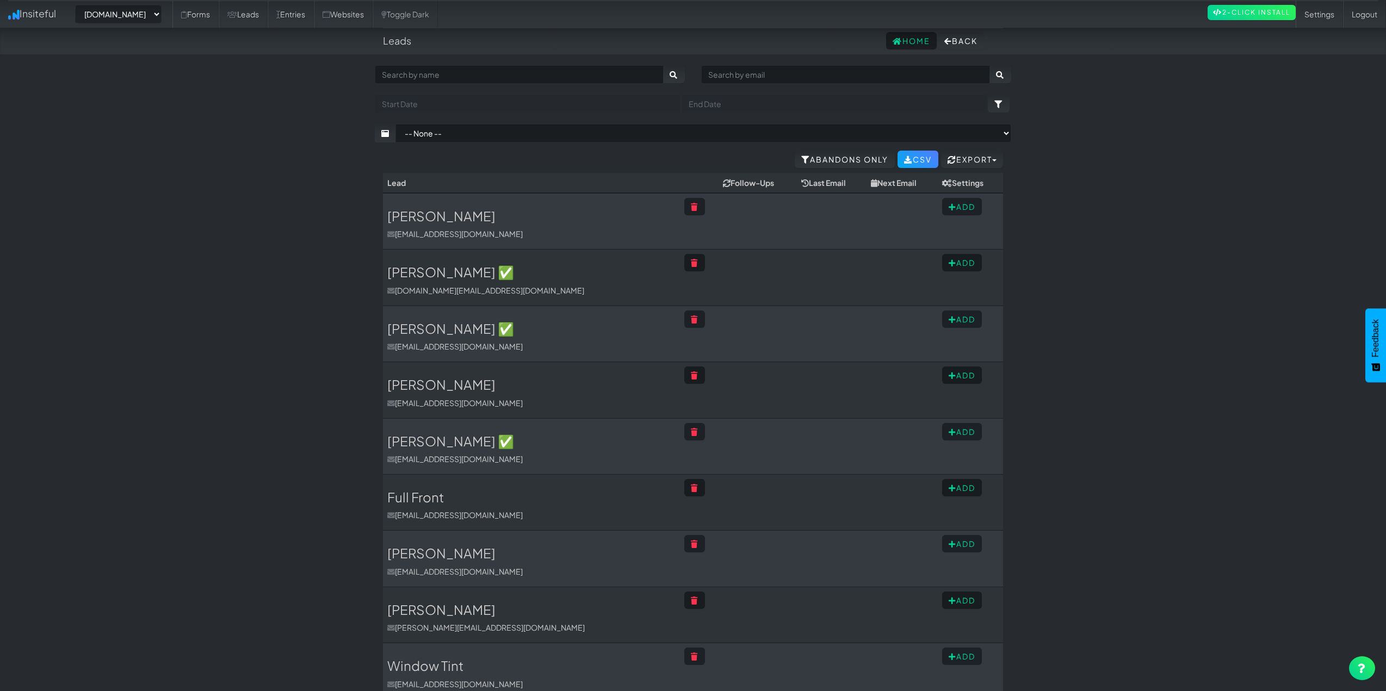
drag, startPoint x: 200, startPoint y: 533, endPoint x: 226, endPoint y: 269, distance: 265.7
click at [1319, 15] on link "Settings" at bounding box center [1319, 14] width 47 height 27
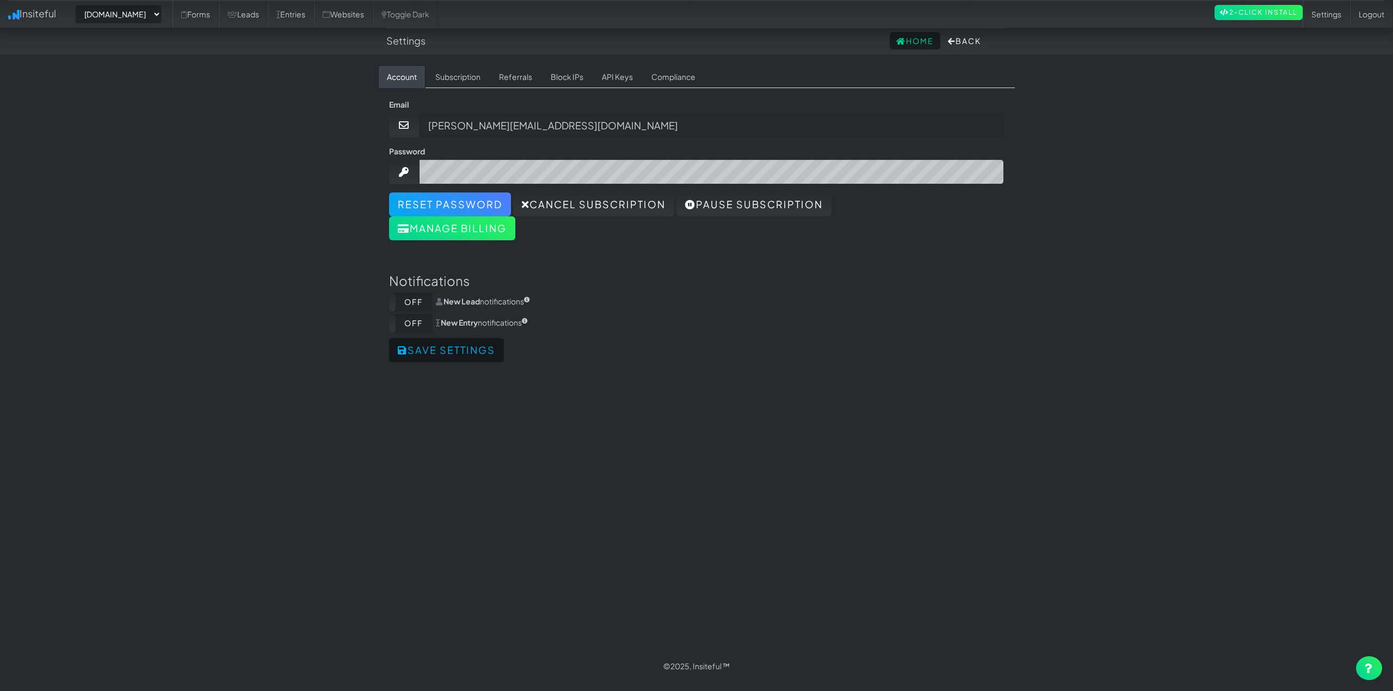
select select "2421"
click at [447, 77] on link "Subscription" at bounding box center [457, 76] width 63 height 23
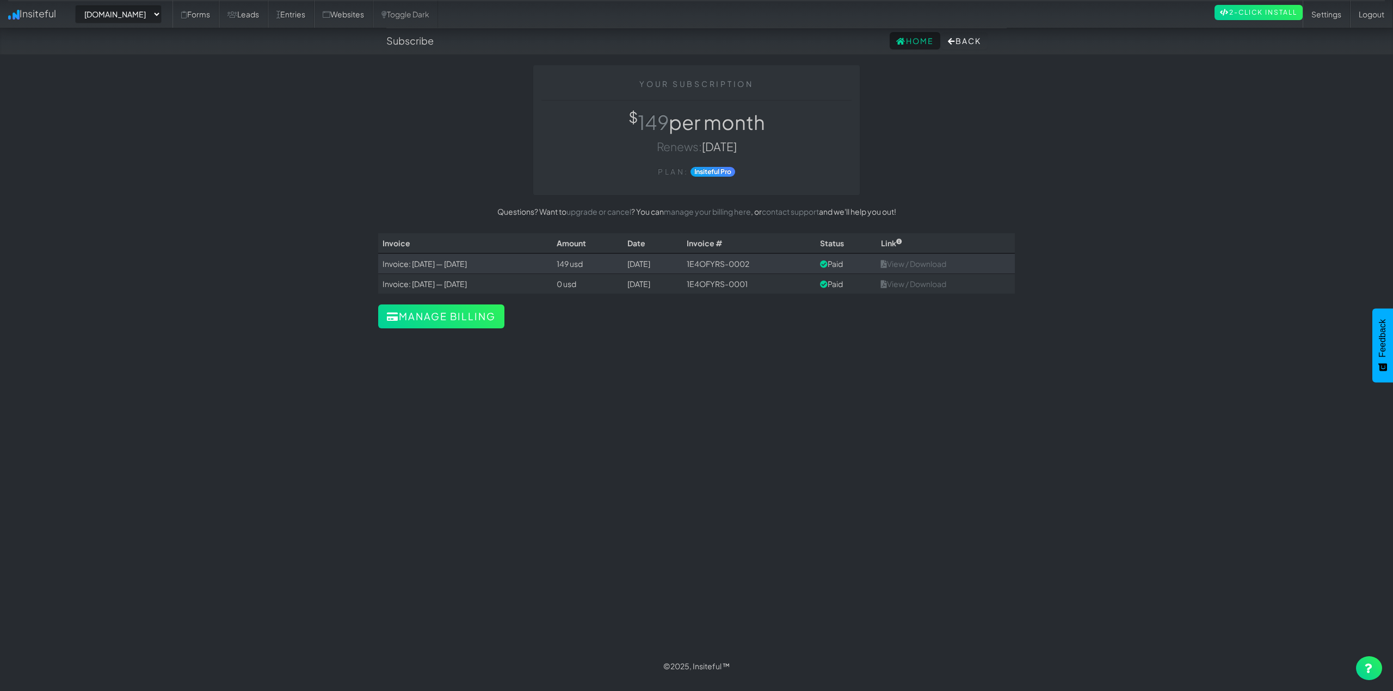
select select "2421"
click at [219, 15] on link "Forms" at bounding box center [195, 14] width 46 height 27
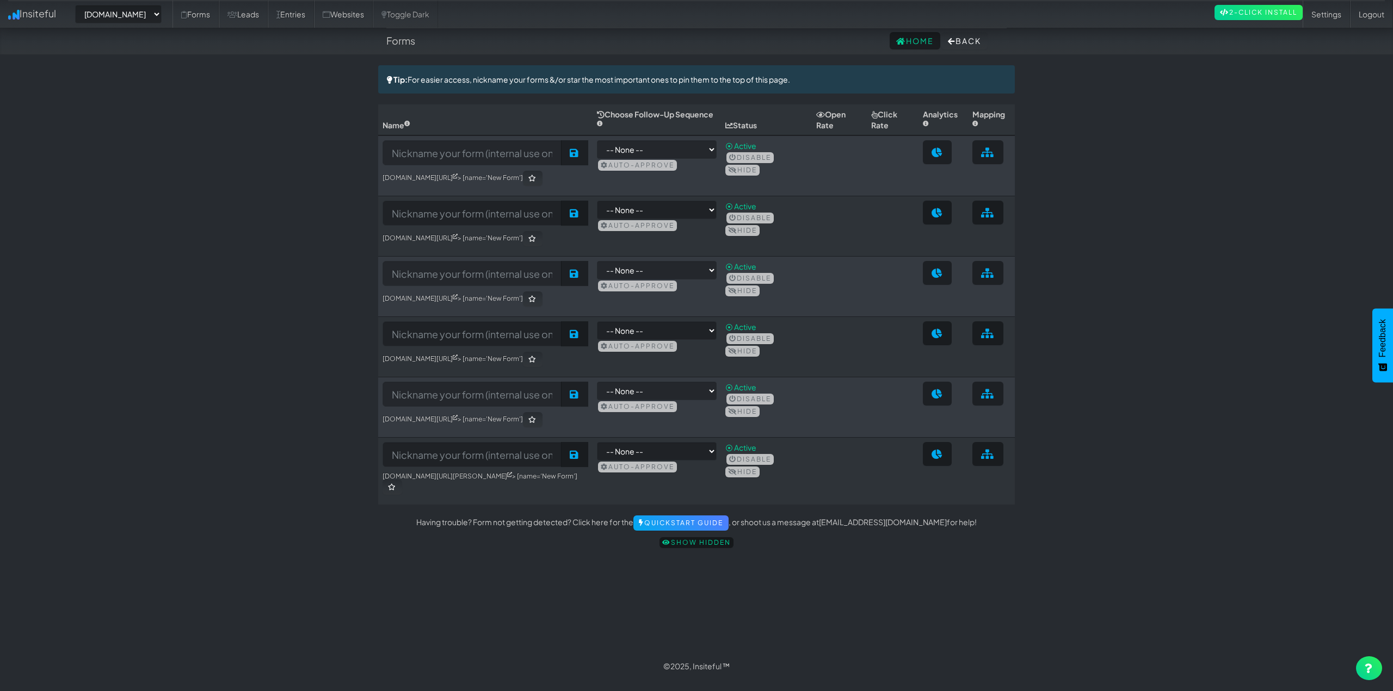
select select "2421"
click at [268, 5] on link "Leads" at bounding box center [243, 14] width 49 height 27
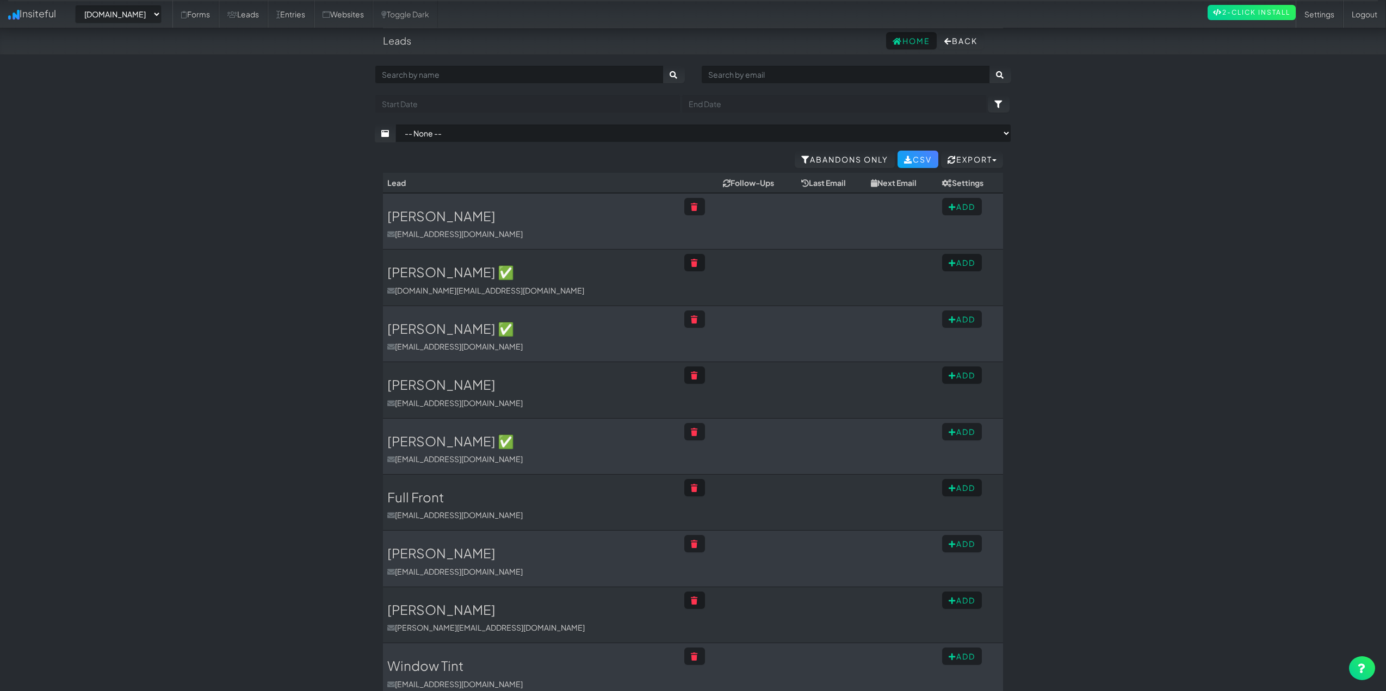
select select "2421"
drag, startPoint x: 250, startPoint y: 392, endPoint x: 333, endPoint y: 112, distance: 292.8
